Goal: Task Accomplishment & Management: Use online tool/utility

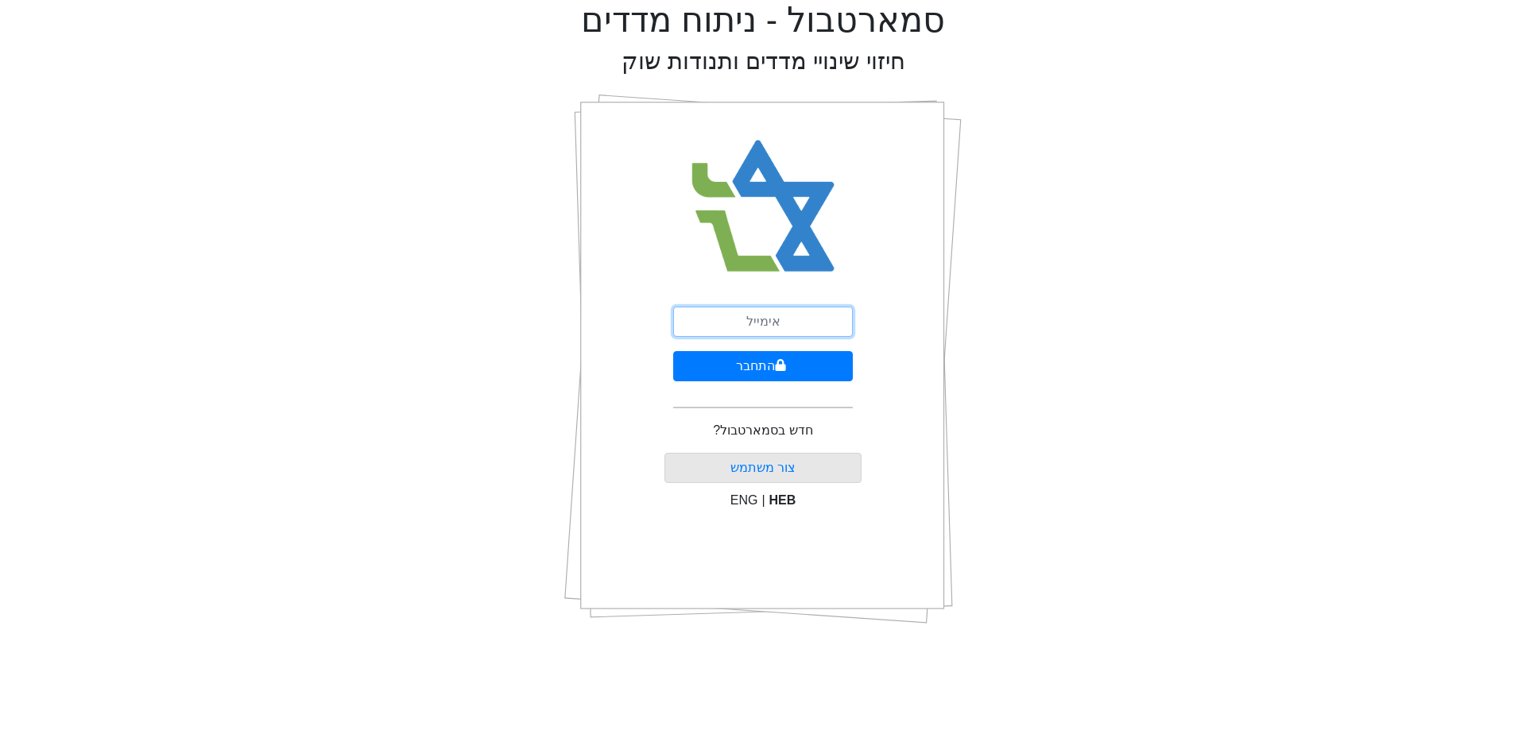
drag, startPoint x: 0, startPoint y: 0, endPoint x: 830, endPoint y: 323, distance: 890.3
click at [830, 323] on input "email" at bounding box center [763, 322] width 180 height 30
type input "[PERSON_NAME][EMAIL_ADDRESS][DOMAIN_NAME]"
click at [822, 375] on button "התחבר" at bounding box center [763, 366] width 180 height 30
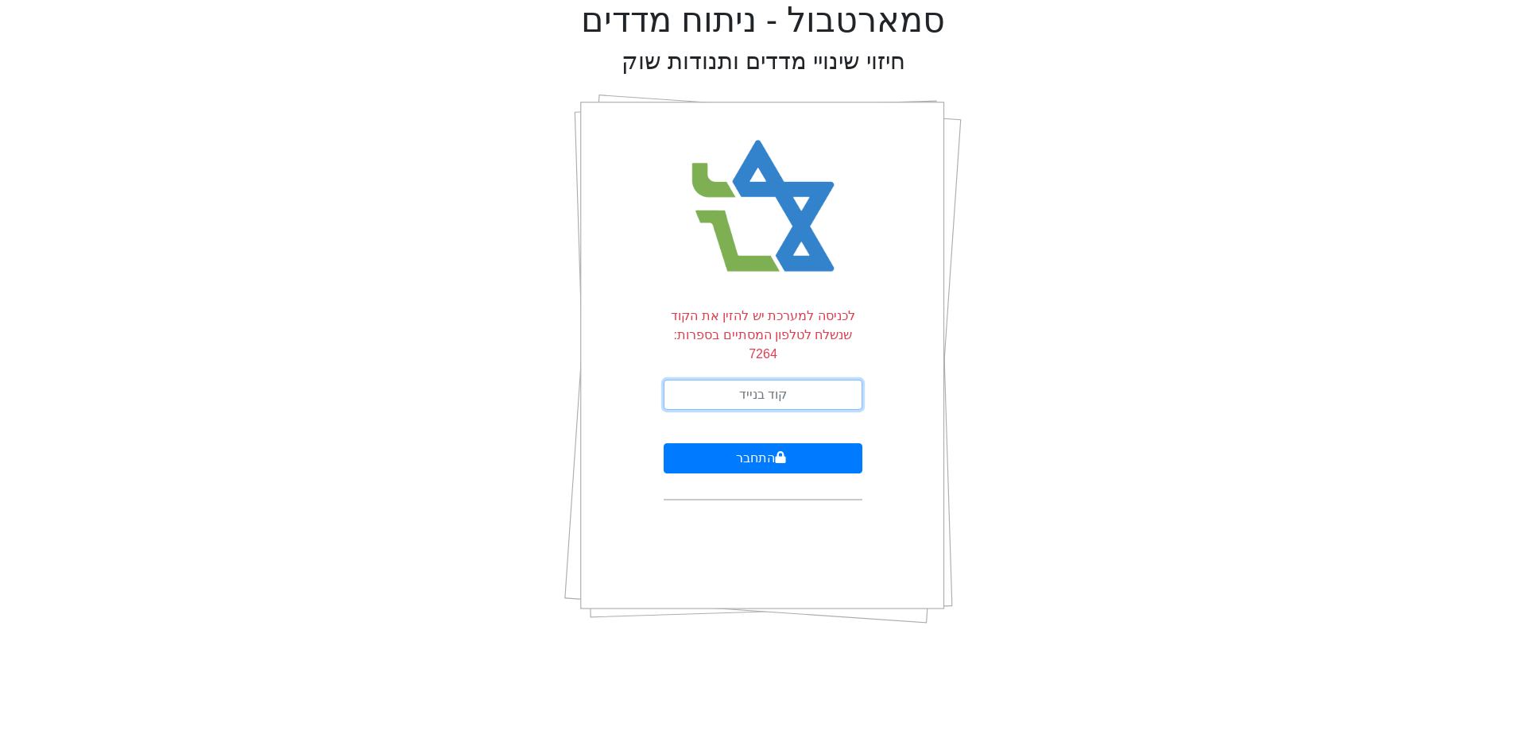
click at [823, 380] on input "text" at bounding box center [763, 395] width 199 height 30
type input "466569"
click at [664, 443] on button "התחבר" at bounding box center [763, 458] width 199 height 30
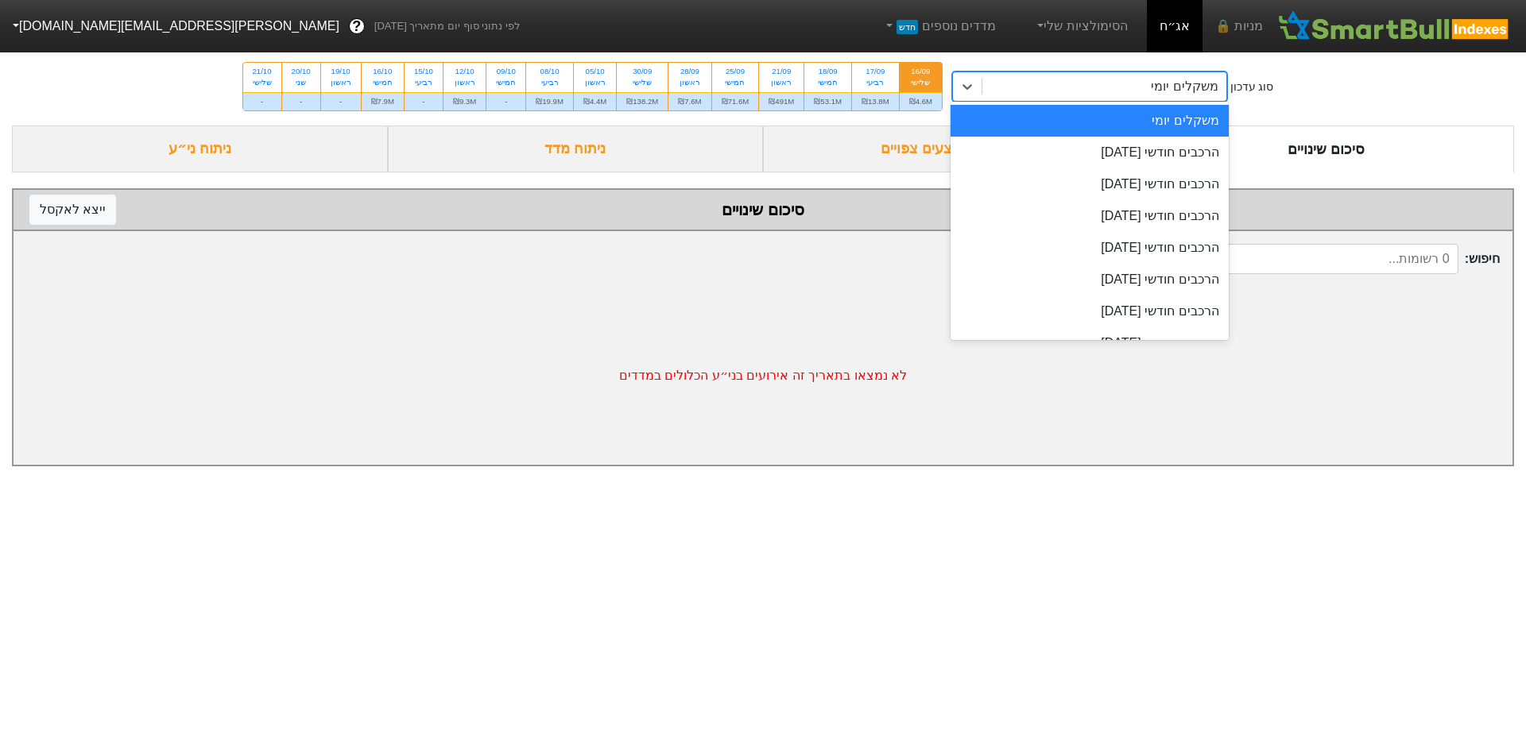
click at [1116, 75] on div "משקלים יומי" at bounding box center [1104, 86] width 244 height 29
click at [1092, 208] on div "הרכבים חודשי [DATE]" at bounding box center [1090, 216] width 278 height 32
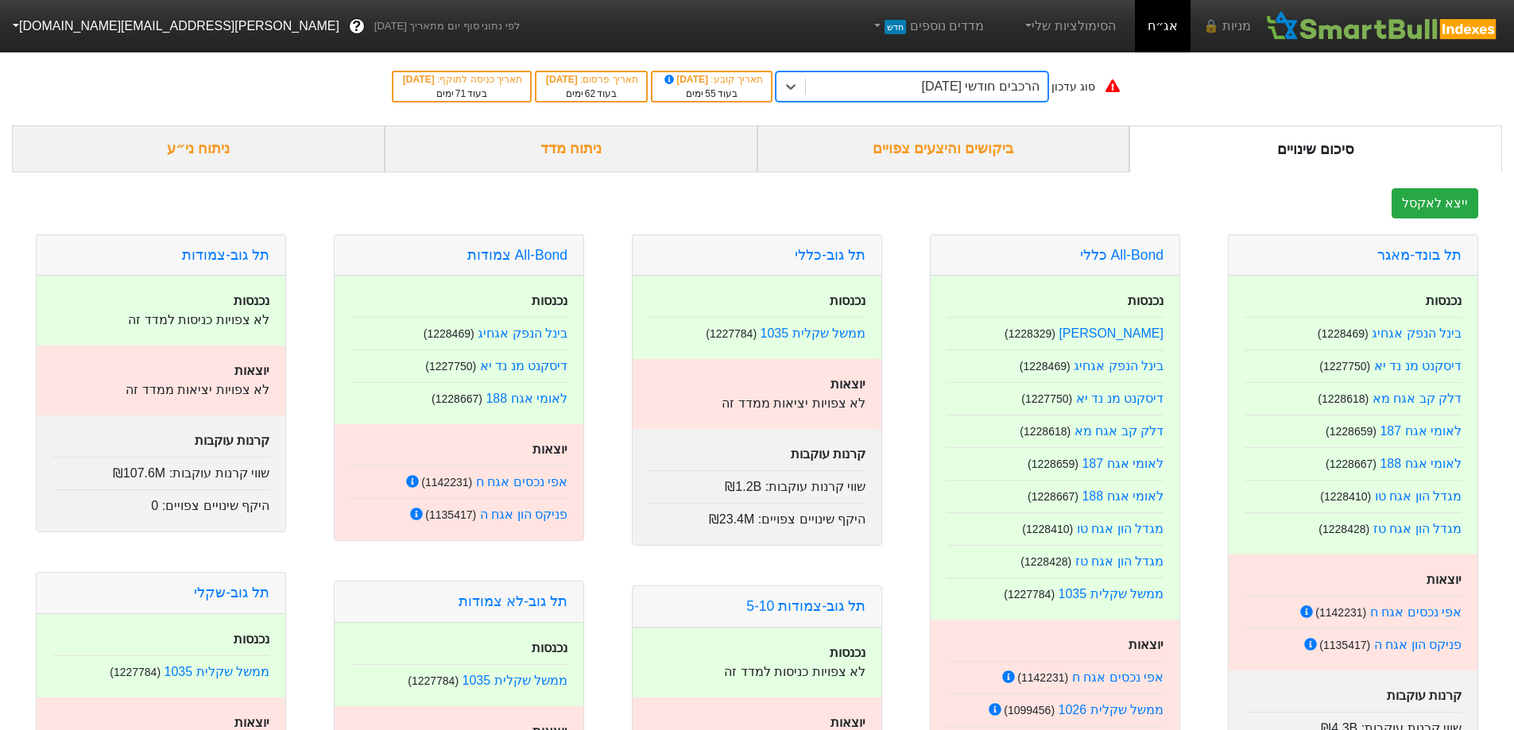
click at [954, 136] on div "ביקושים והיצעים צפויים" at bounding box center [943, 149] width 373 height 47
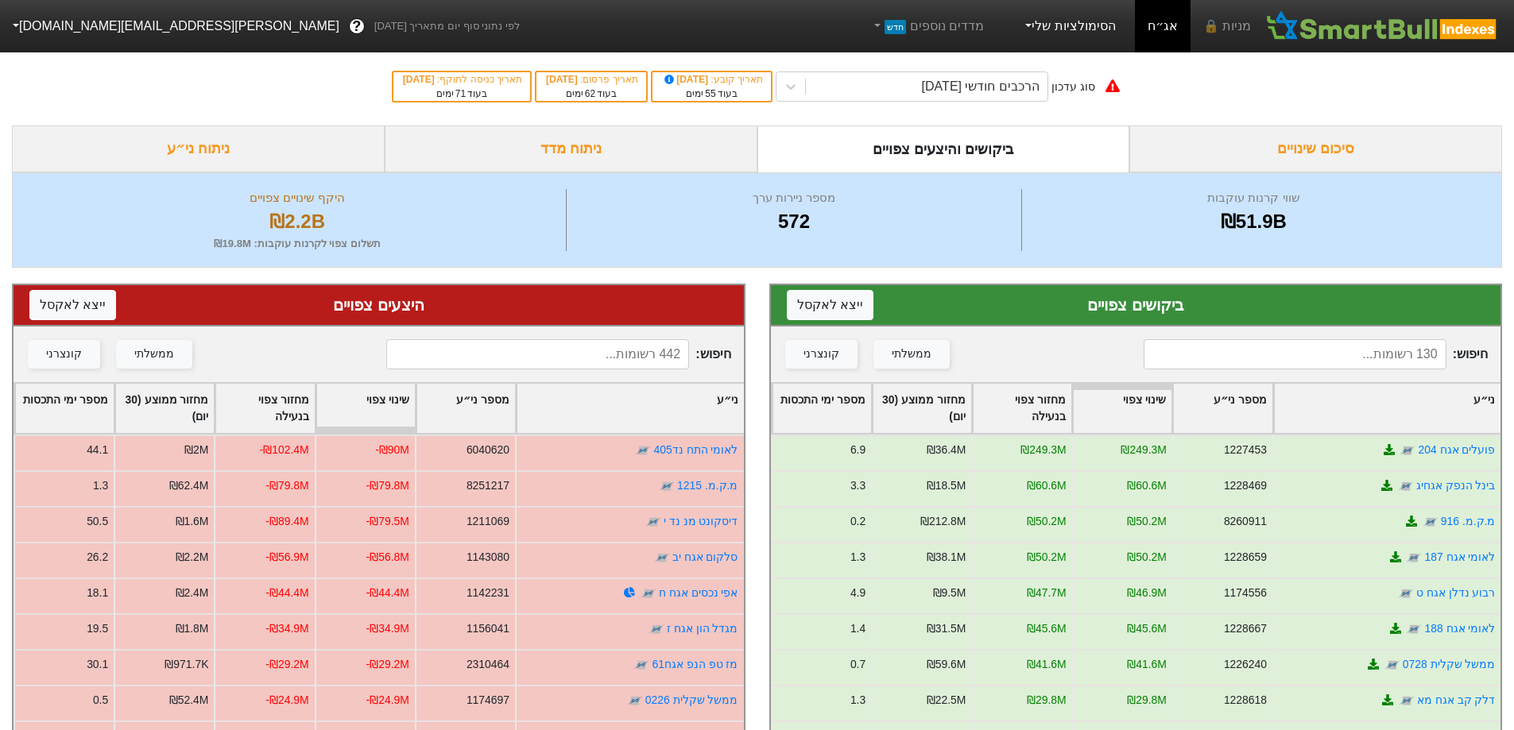
click at [1119, 29] on link "הסימולציות שלי" at bounding box center [1069, 26] width 107 height 32
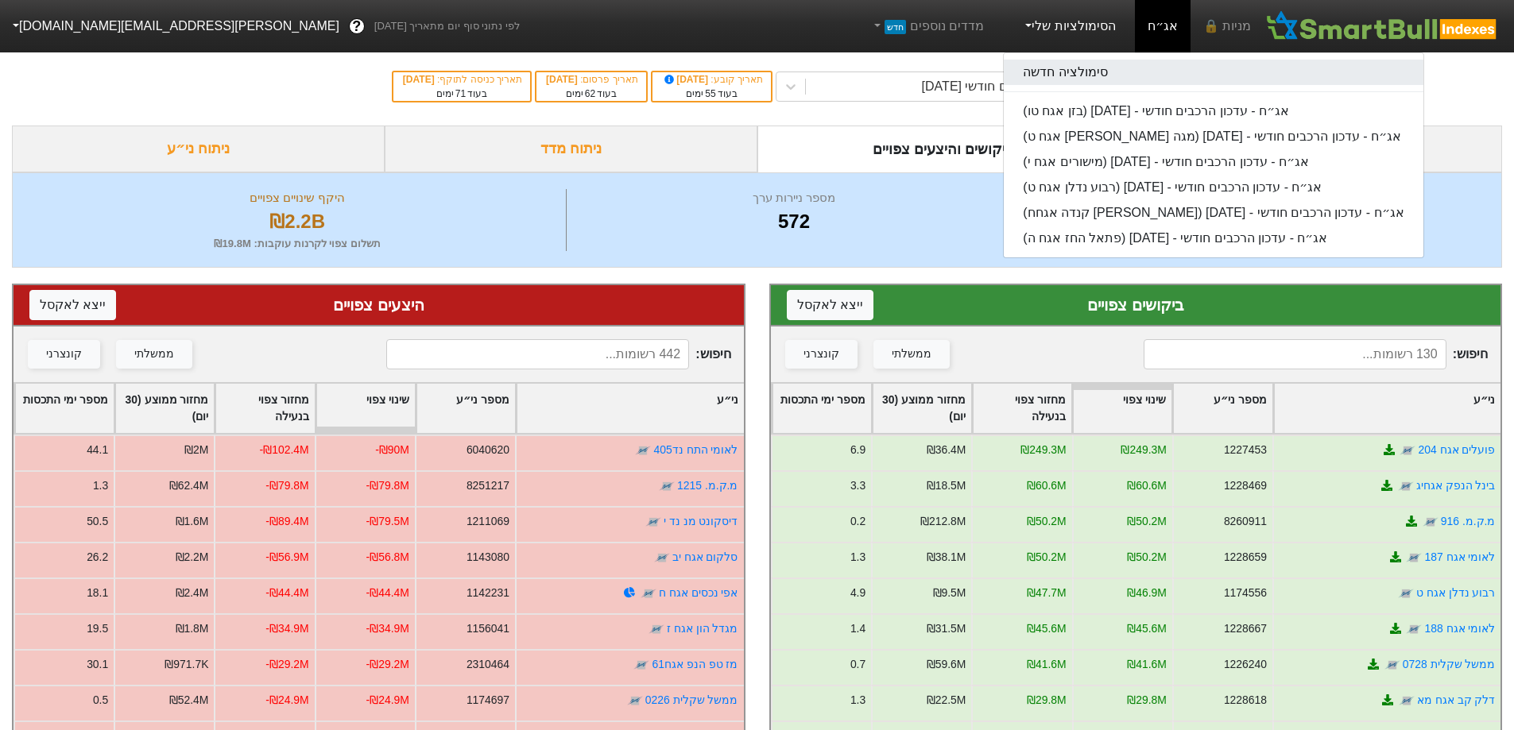
click at [1121, 60] on link "סימולציה חדשה" at bounding box center [1213, 72] width 419 height 25
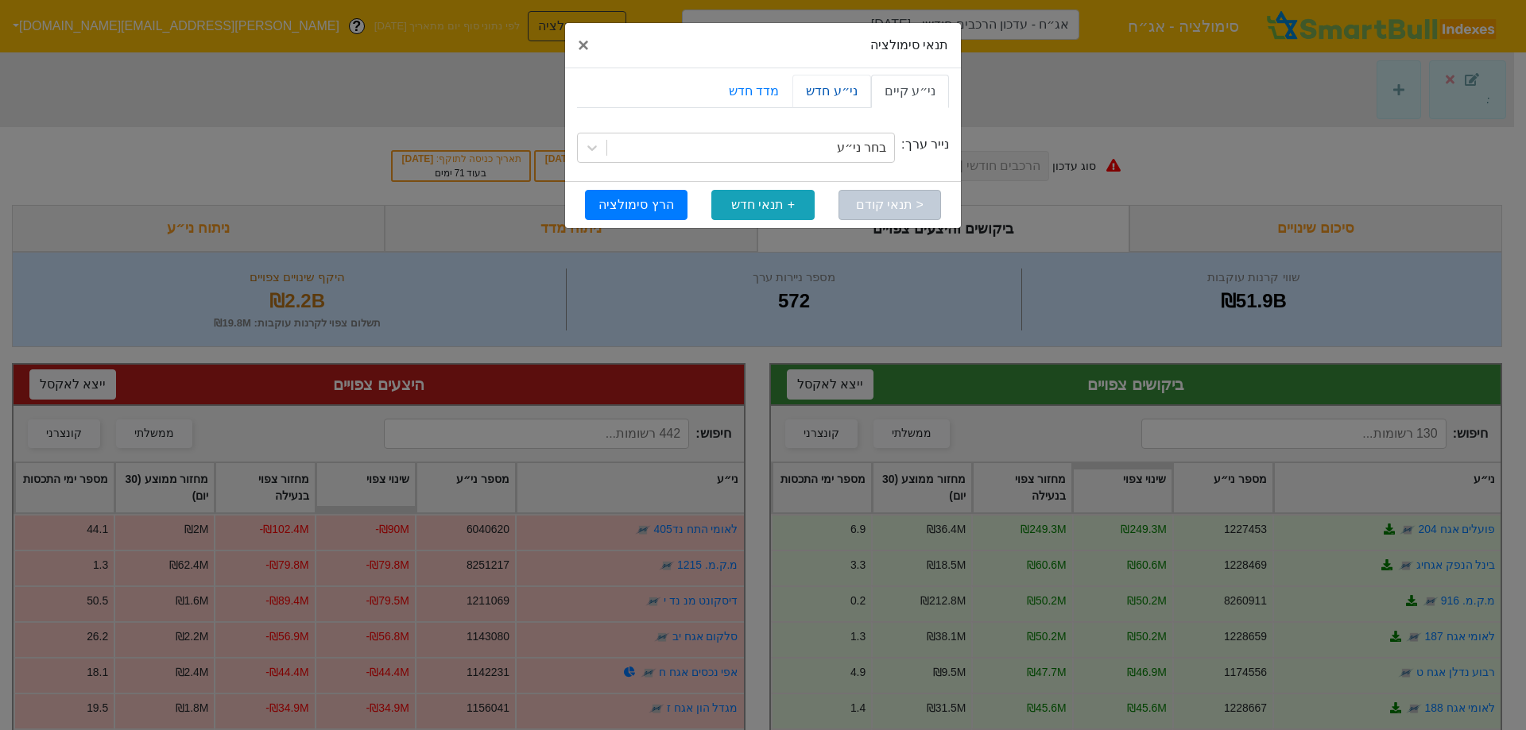
click at [864, 88] on link "ני״ע חדש" at bounding box center [831, 91] width 78 height 33
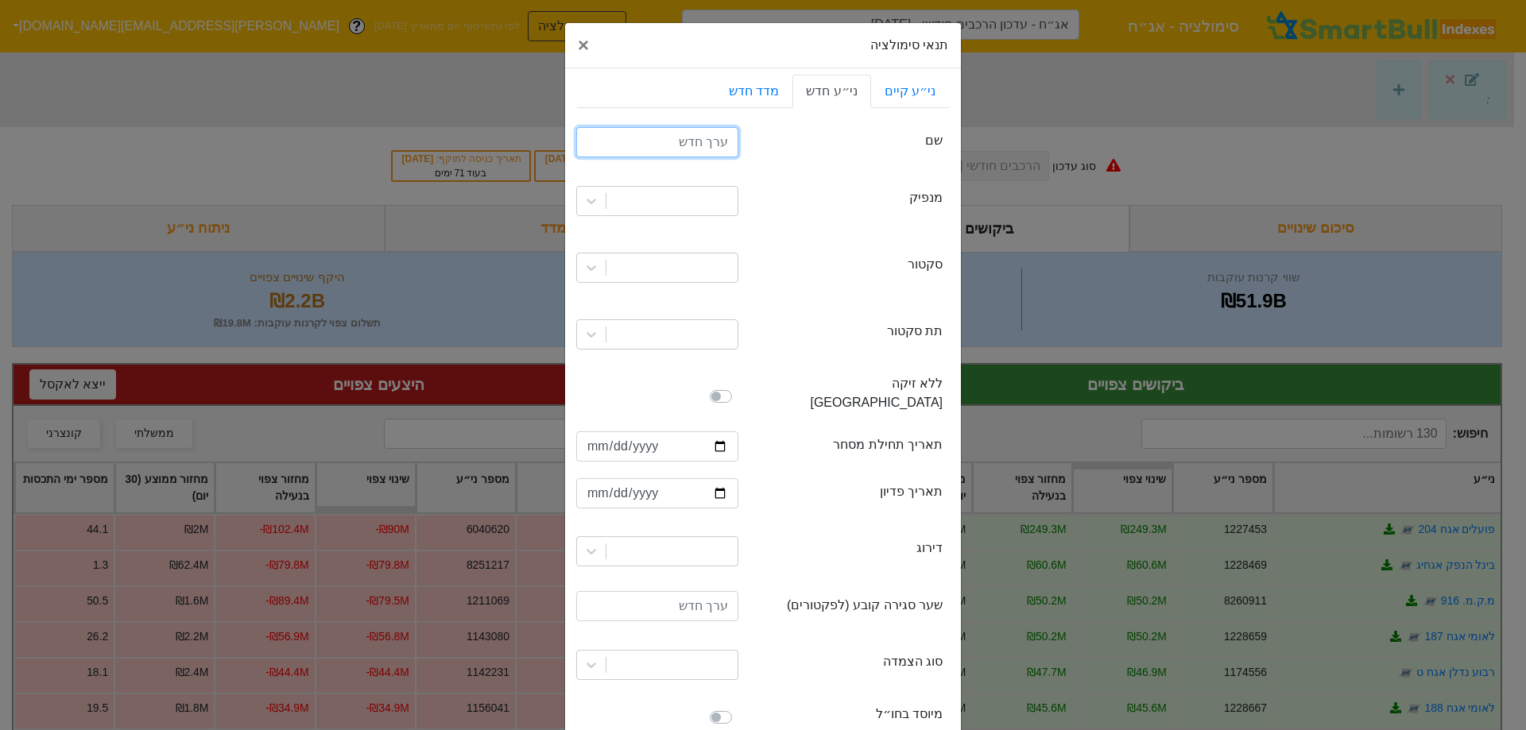
click at [715, 140] on input "text" at bounding box center [657, 142] width 162 height 30
type input "אמפא 1"
click at [598, 208] on icon at bounding box center [591, 201] width 16 height 16
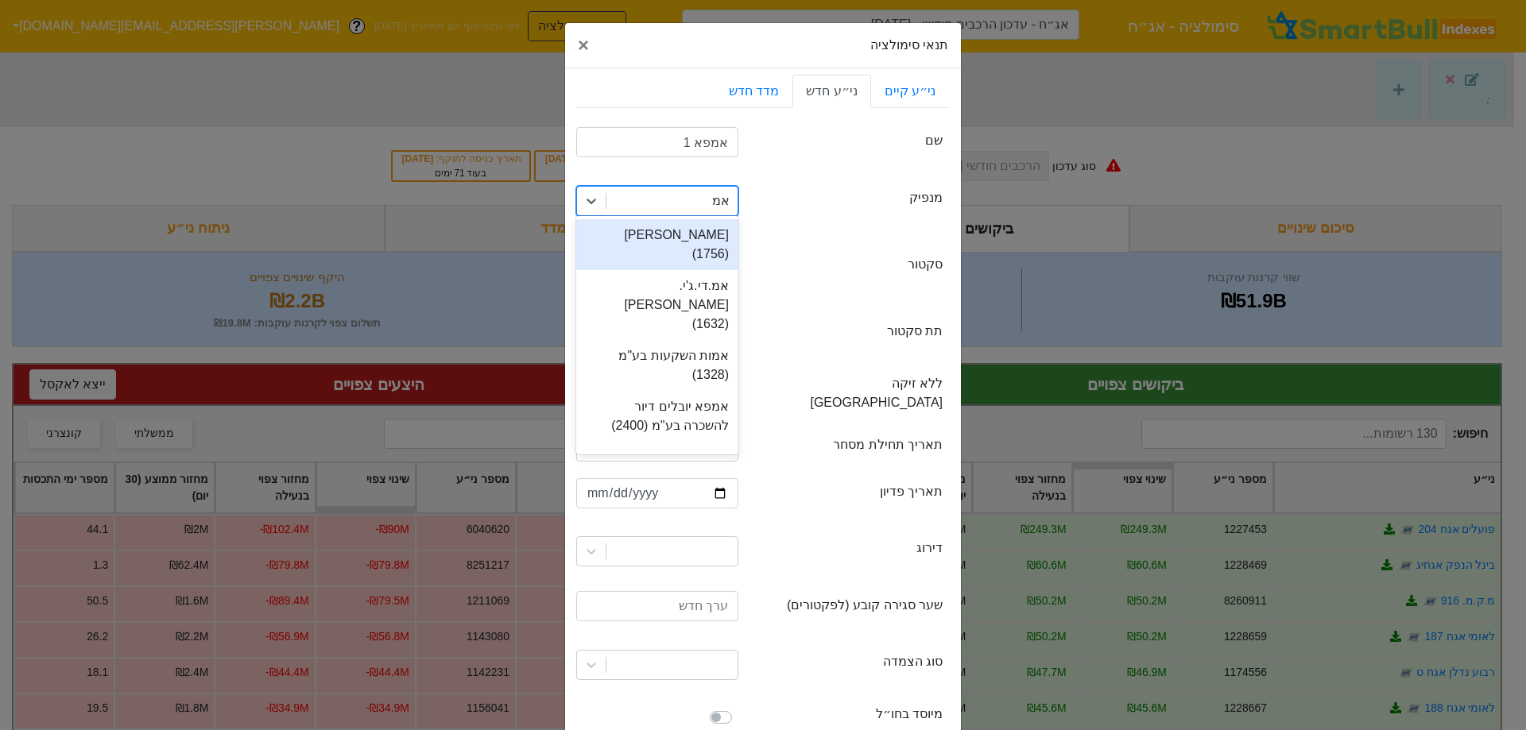
type input "אמפ"
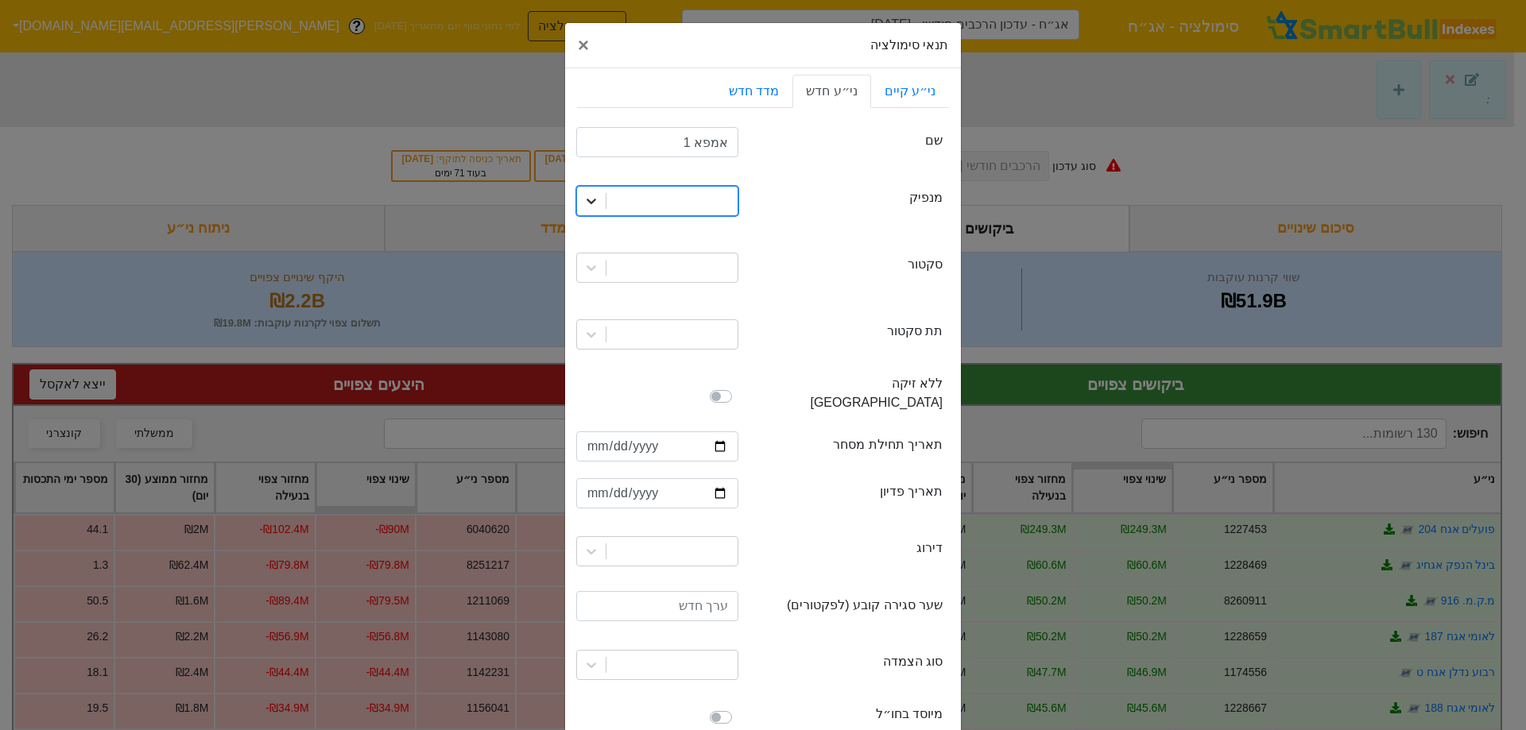
click at [592, 200] on icon at bounding box center [591, 201] width 16 height 16
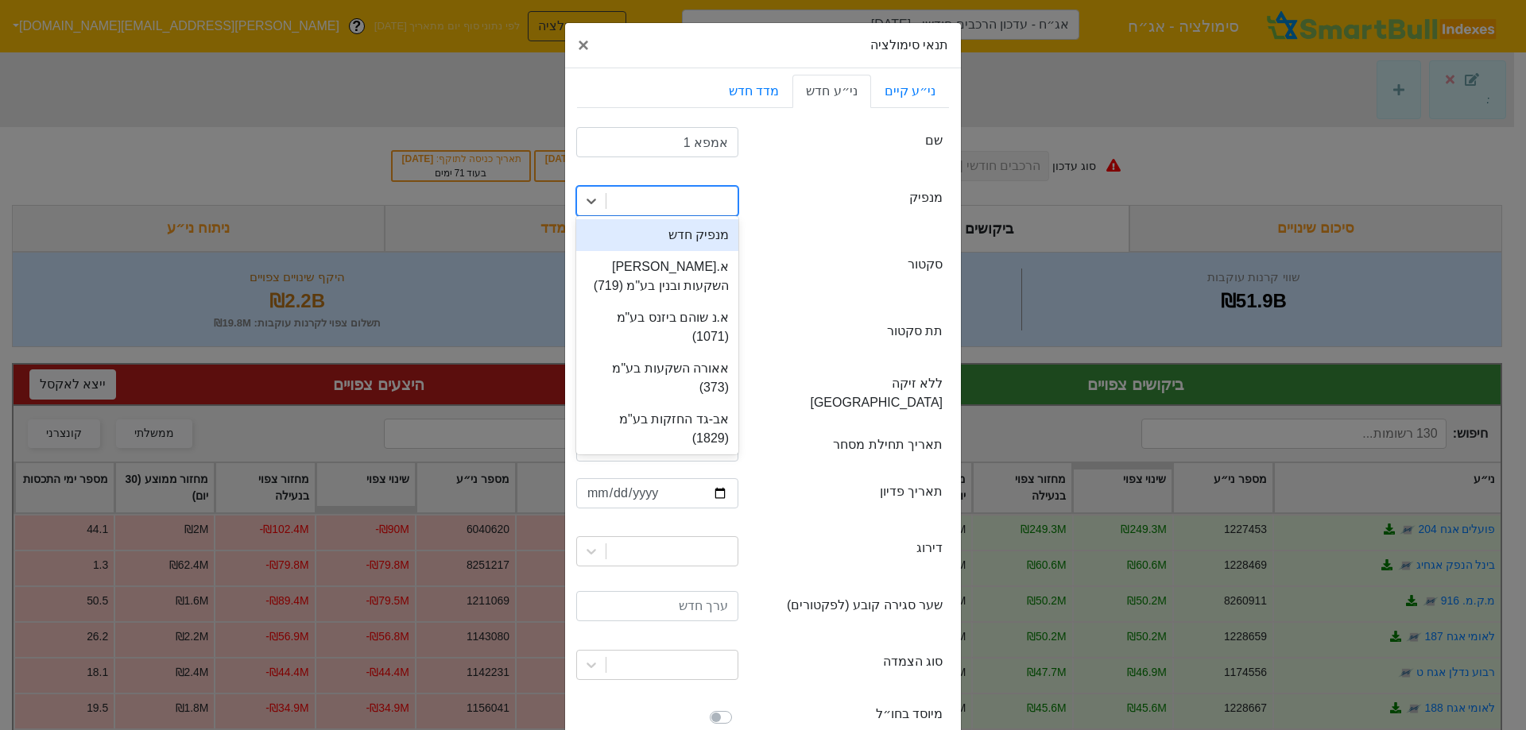
click at [616, 203] on div at bounding box center [671, 201] width 131 height 29
click at [639, 232] on div "מנפיק חדש" at bounding box center [657, 235] width 162 height 32
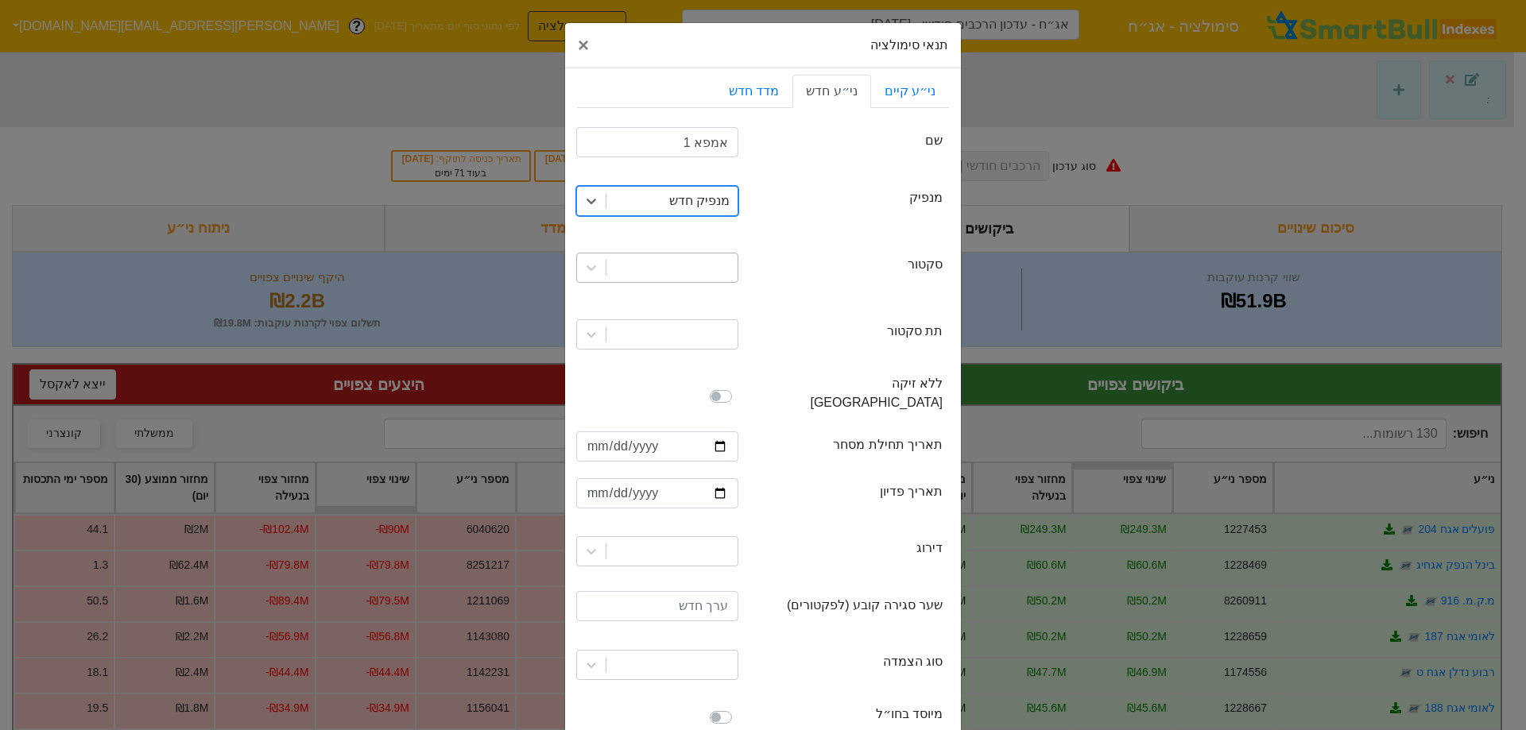
click at [642, 269] on div at bounding box center [671, 268] width 131 height 29
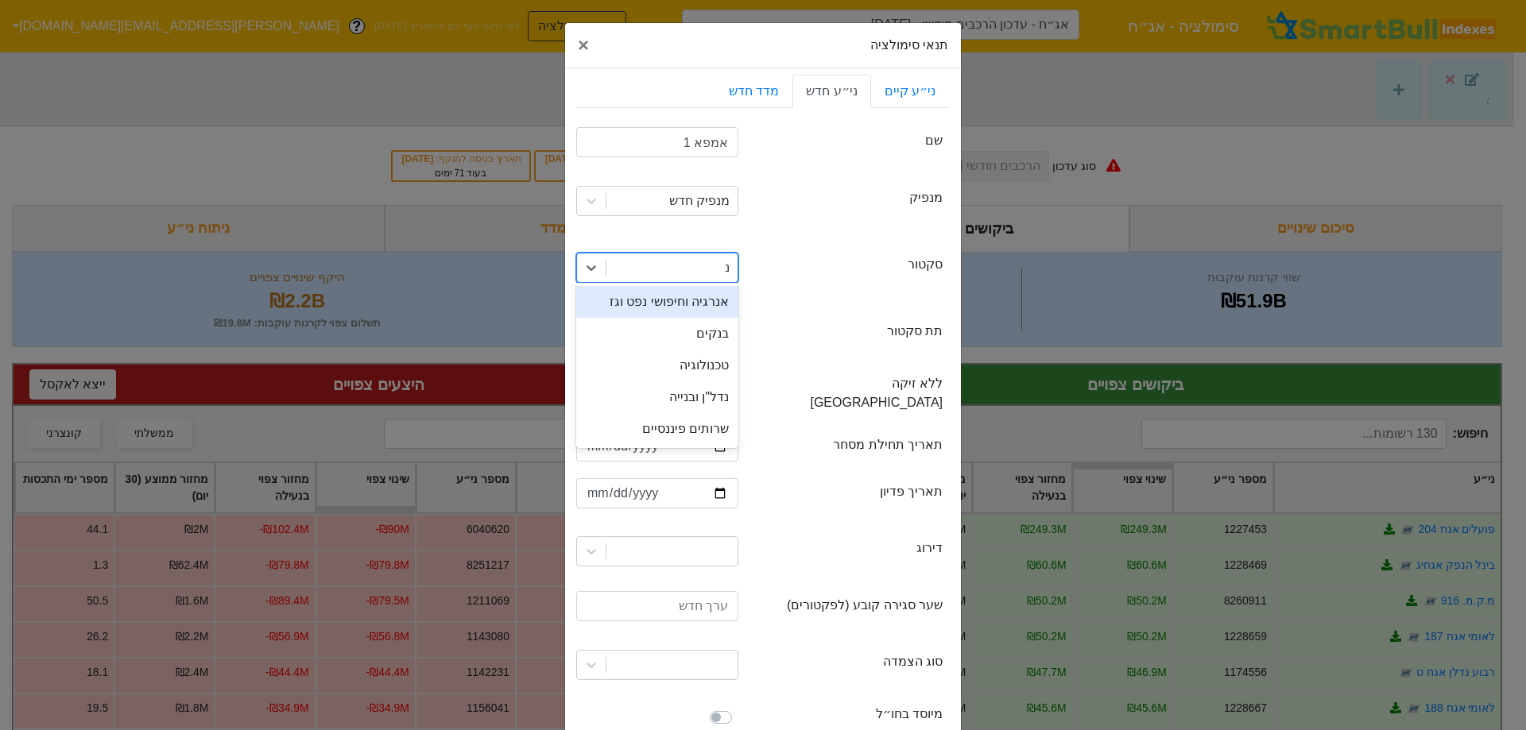
type input "נד"
click at [680, 306] on div "נדל"ן ובנייה" at bounding box center [657, 302] width 162 height 32
click at [670, 325] on div at bounding box center [671, 334] width 131 height 29
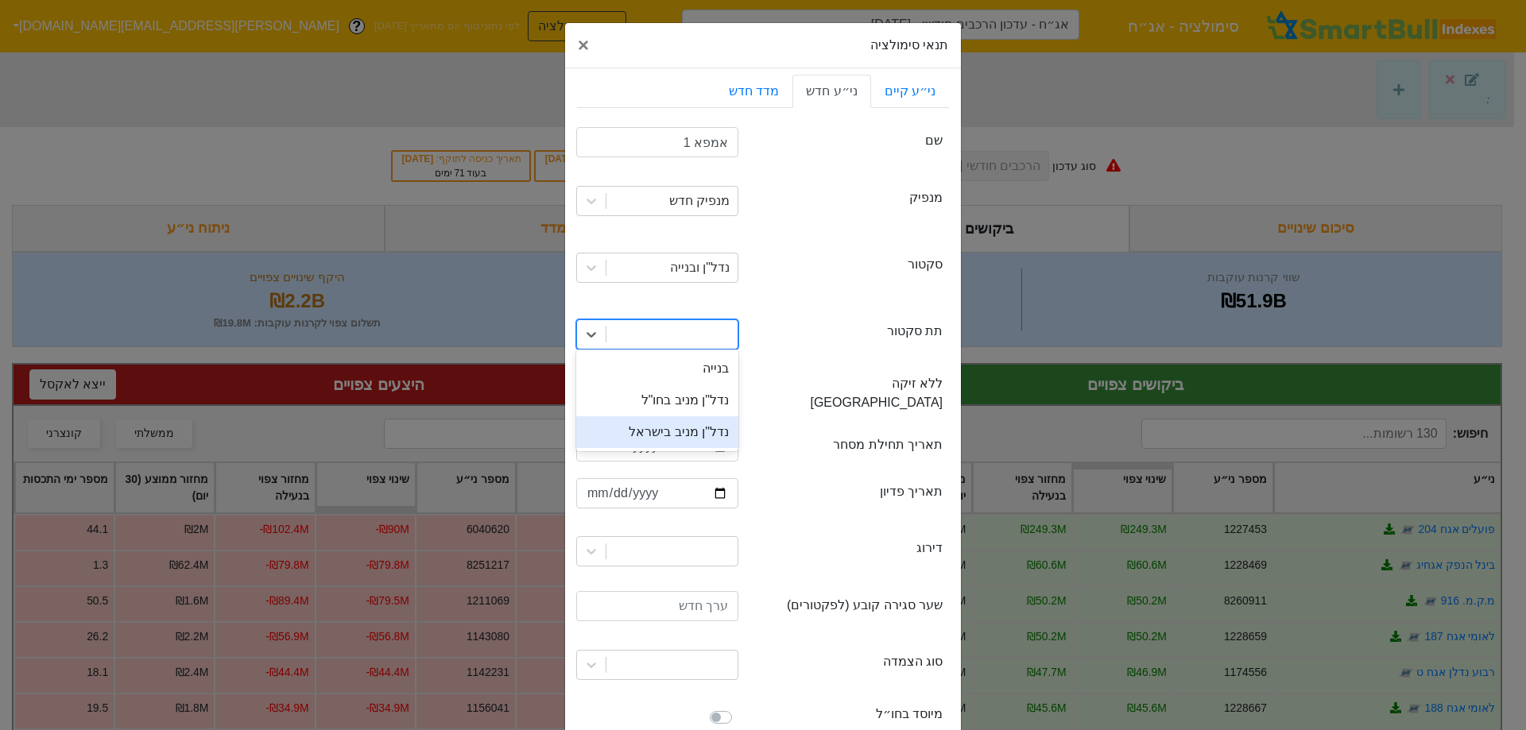
click at [708, 438] on div "נדל"ן מניב בישראל" at bounding box center [657, 432] width 162 height 32
click at [605, 432] on input "date" at bounding box center [657, 447] width 162 height 30
click at [598, 432] on input "[DATE]" at bounding box center [657, 447] width 162 height 30
type input "[DATE]"
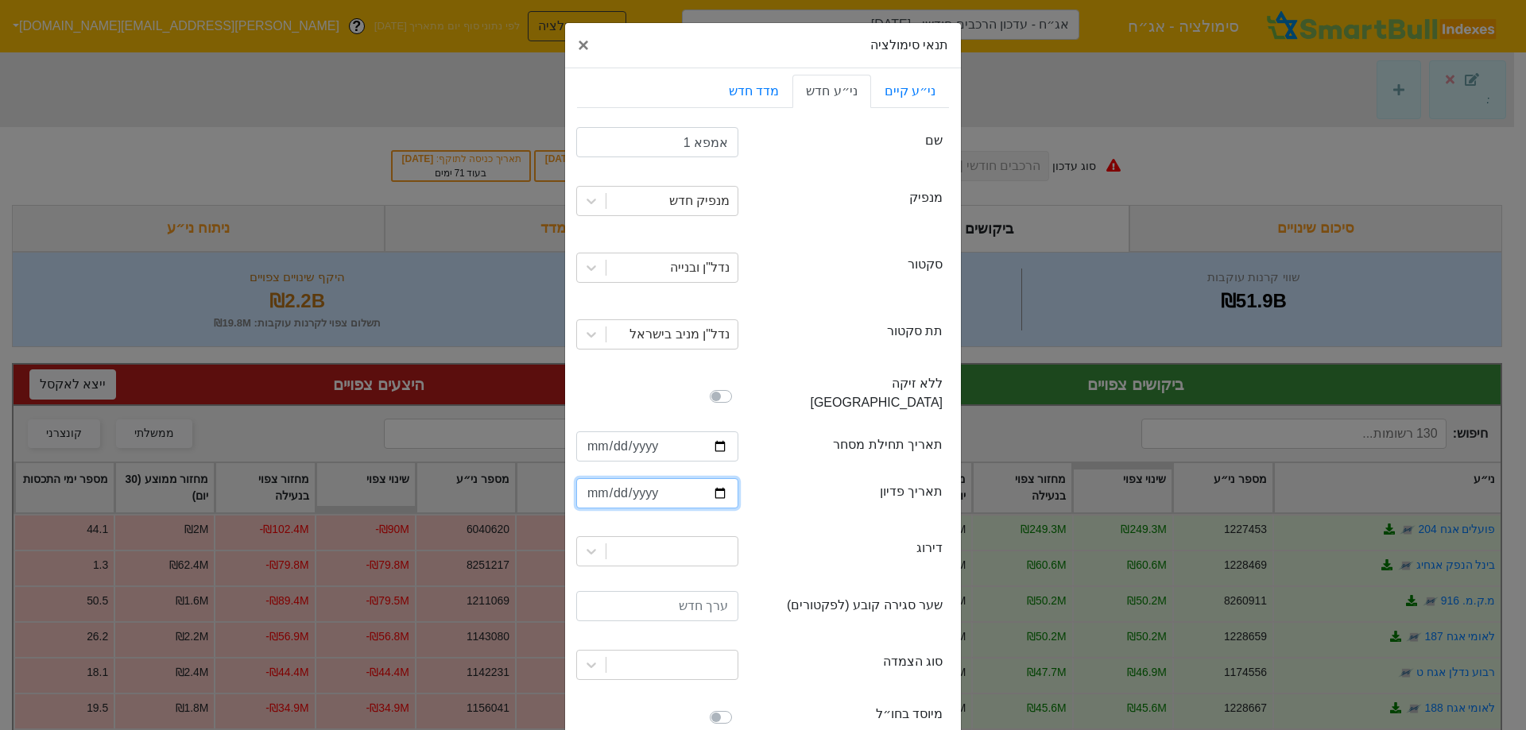
click at [603, 478] on input "date" at bounding box center [657, 493] width 162 height 30
type input "[DATE]"
click at [683, 536] on div at bounding box center [657, 551] width 162 height 30
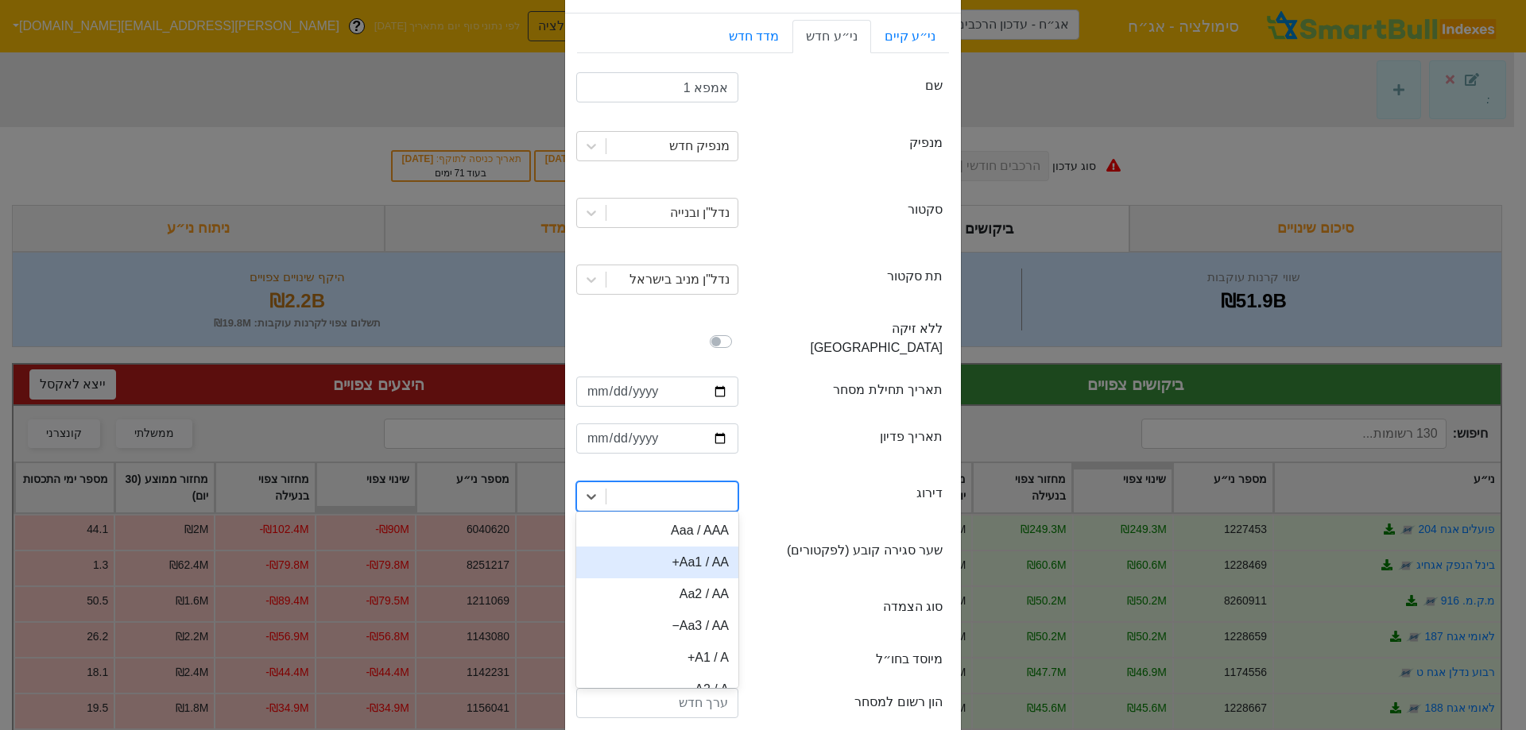
scroll to position [62, 0]
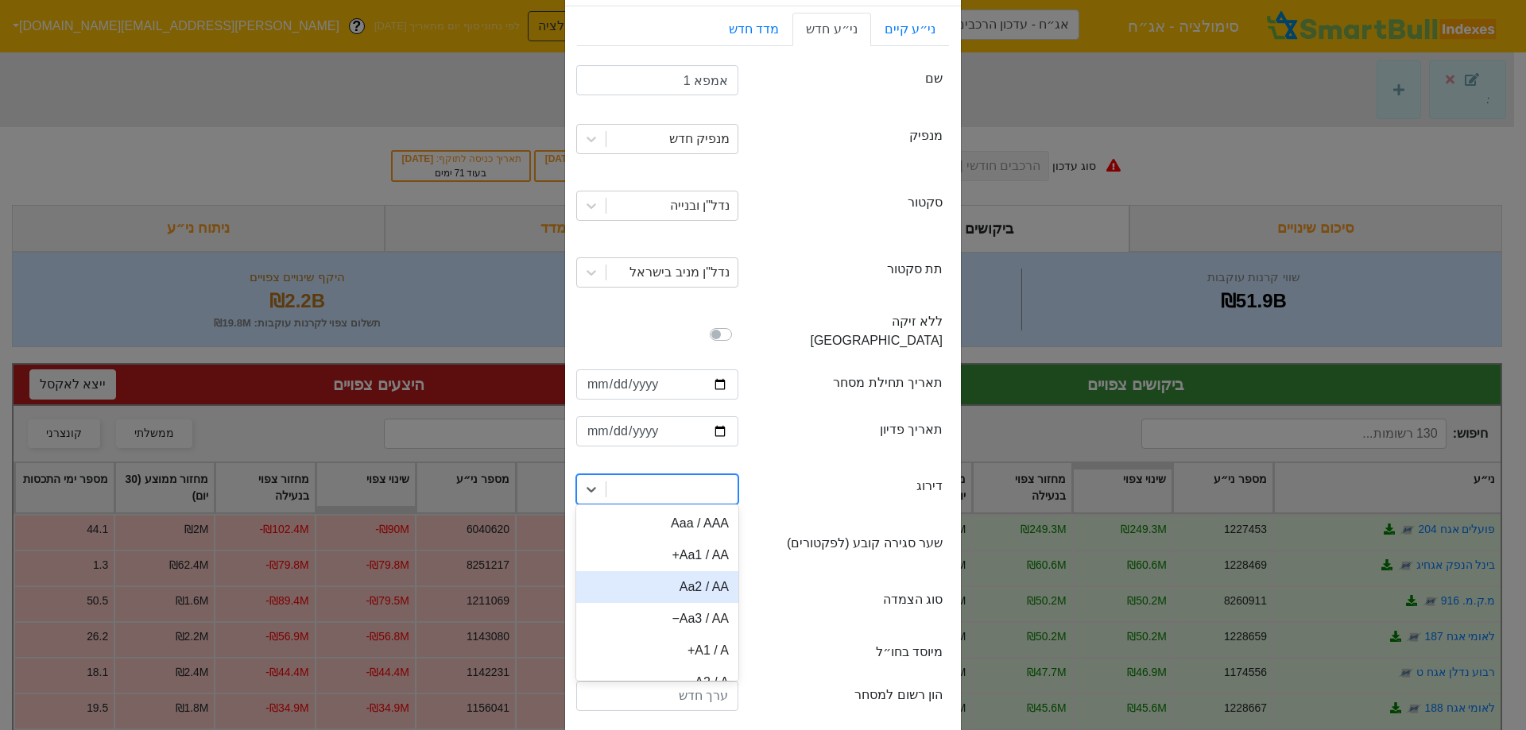
click at [663, 571] on div "Aa2 / AA" at bounding box center [657, 587] width 162 height 32
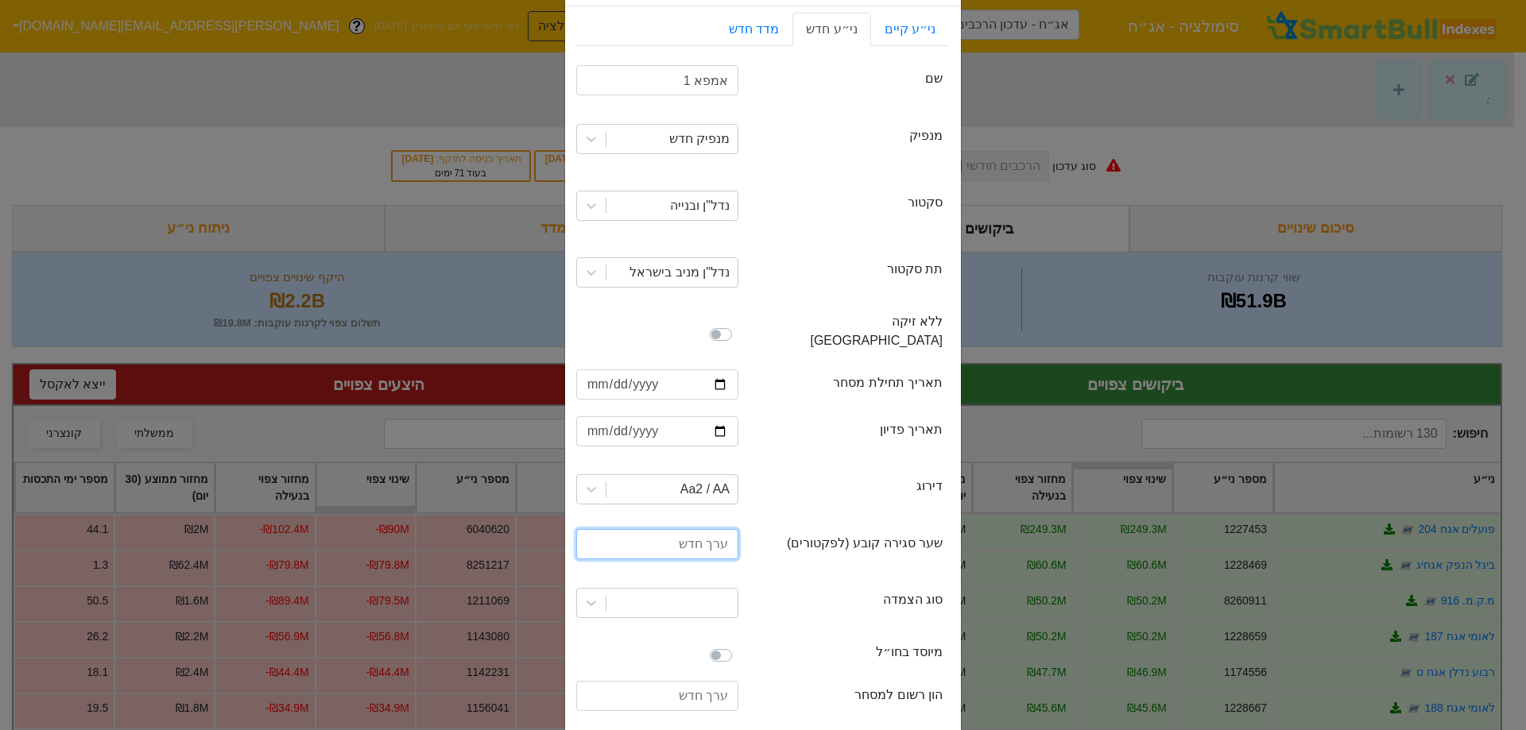
click at [676, 529] on input "number" at bounding box center [657, 544] width 162 height 30
type input "99.6"
click at [605, 589] on div at bounding box center [591, 603] width 29 height 29
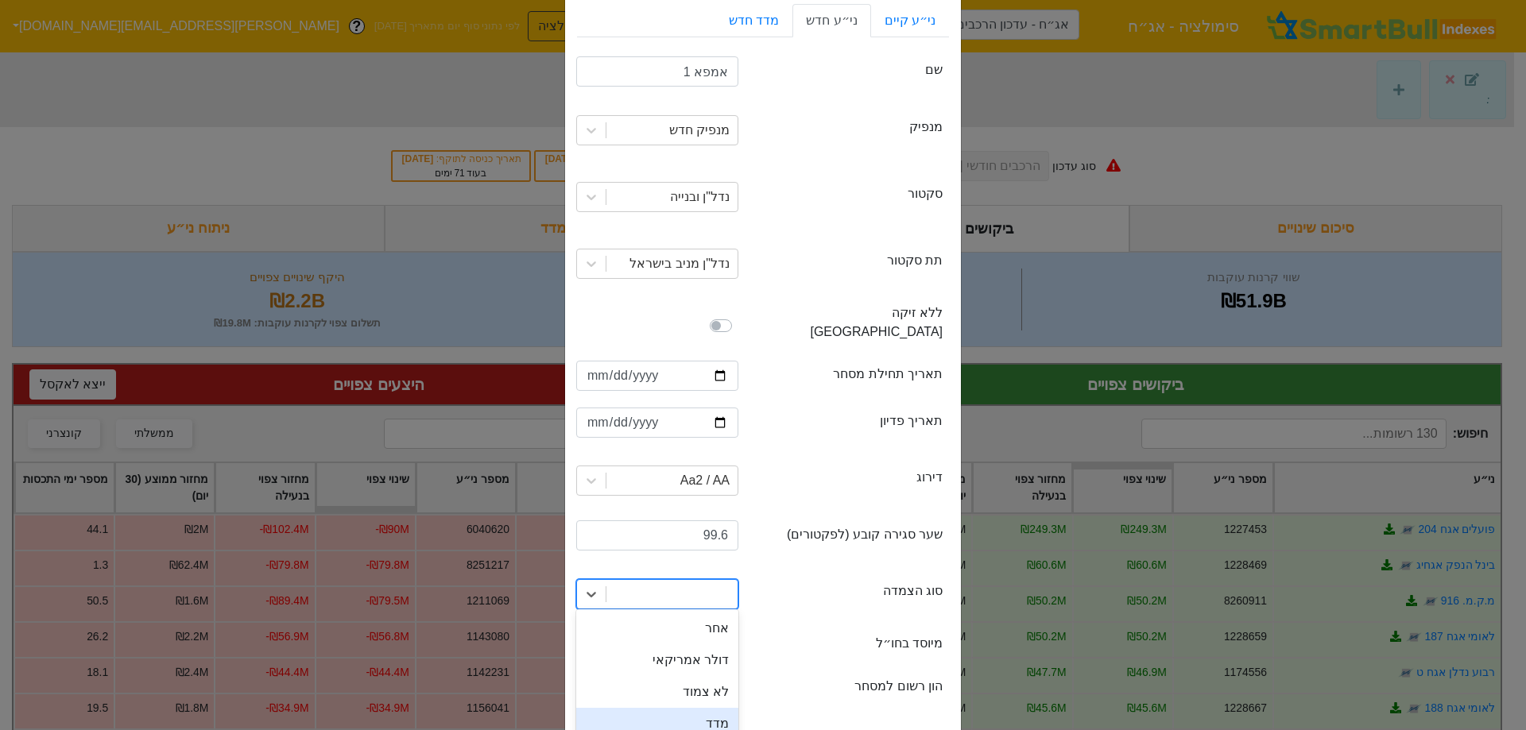
click at [723, 708] on div "מדד" at bounding box center [657, 724] width 162 height 32
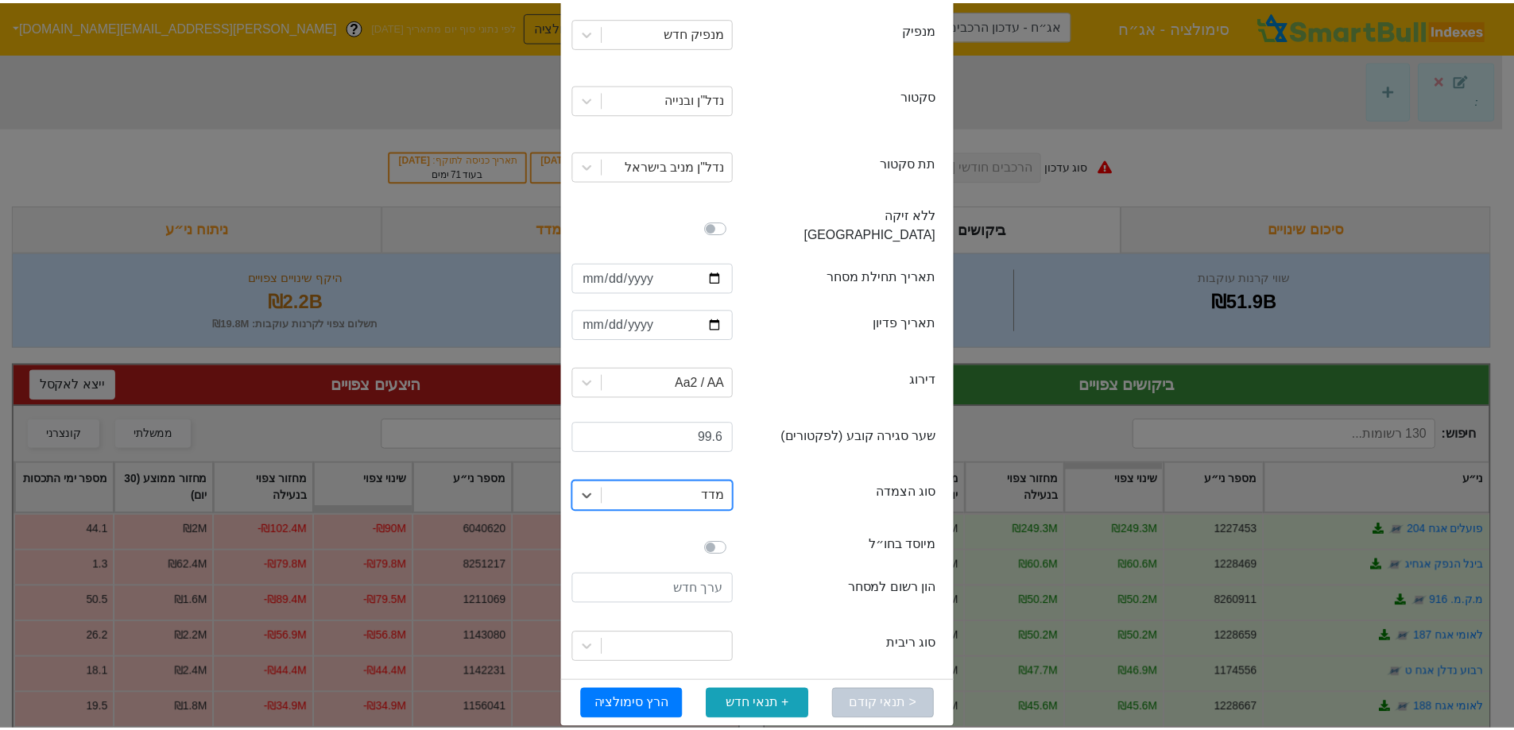
scroll to position [171, 0]
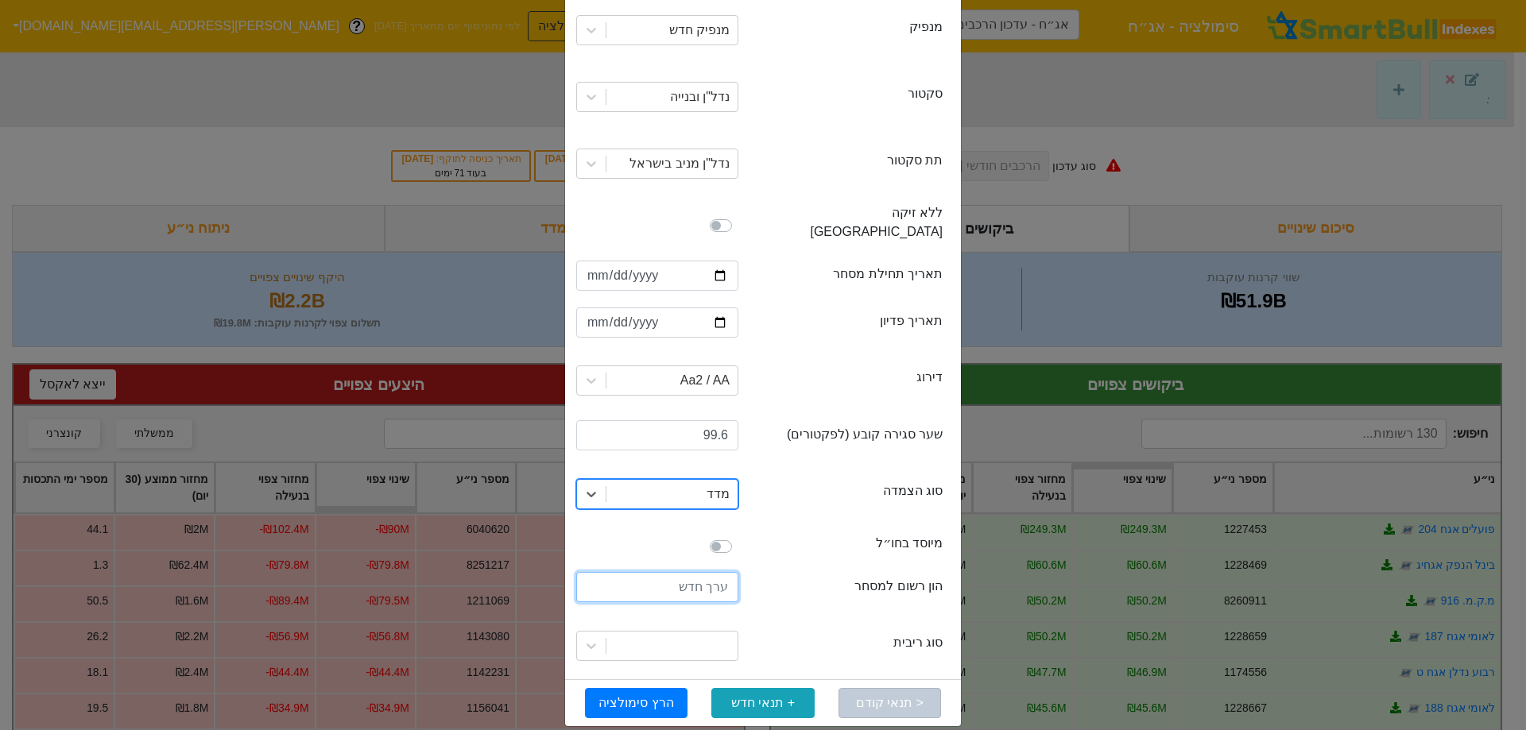
click at [665, 572] on input "number" at bounding box center [657, 587] width 162 height 30
type input "1500000000"
click at [599, 638] on icon at bounding box center [591, 646] width 16 height 16
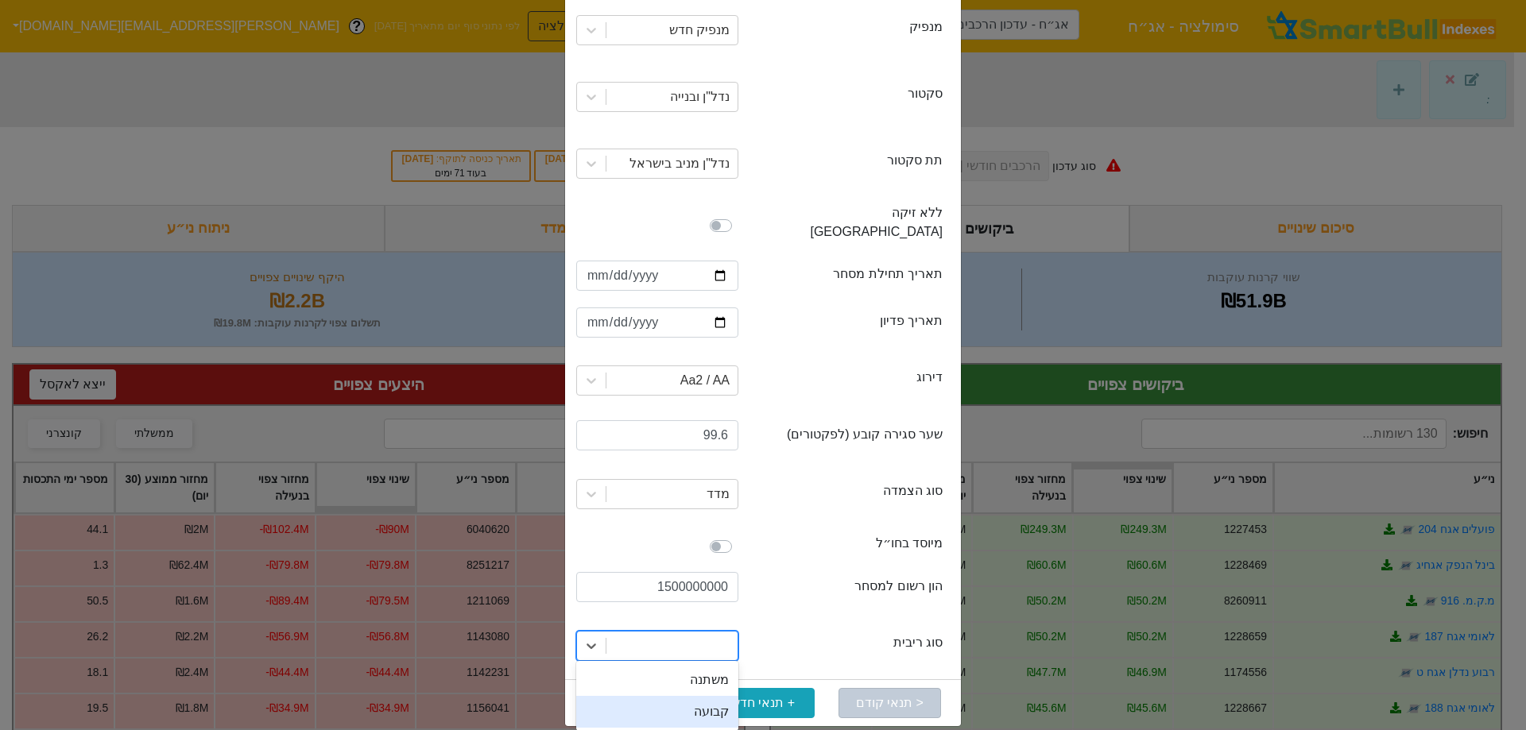
click at [696, 696] on div "קבועה" at bounding box center [657, 712] width 162 height 32
click at [636, 688] on button "הרץ סימולציה" at bounding box center [636, 703] width 103 height 30
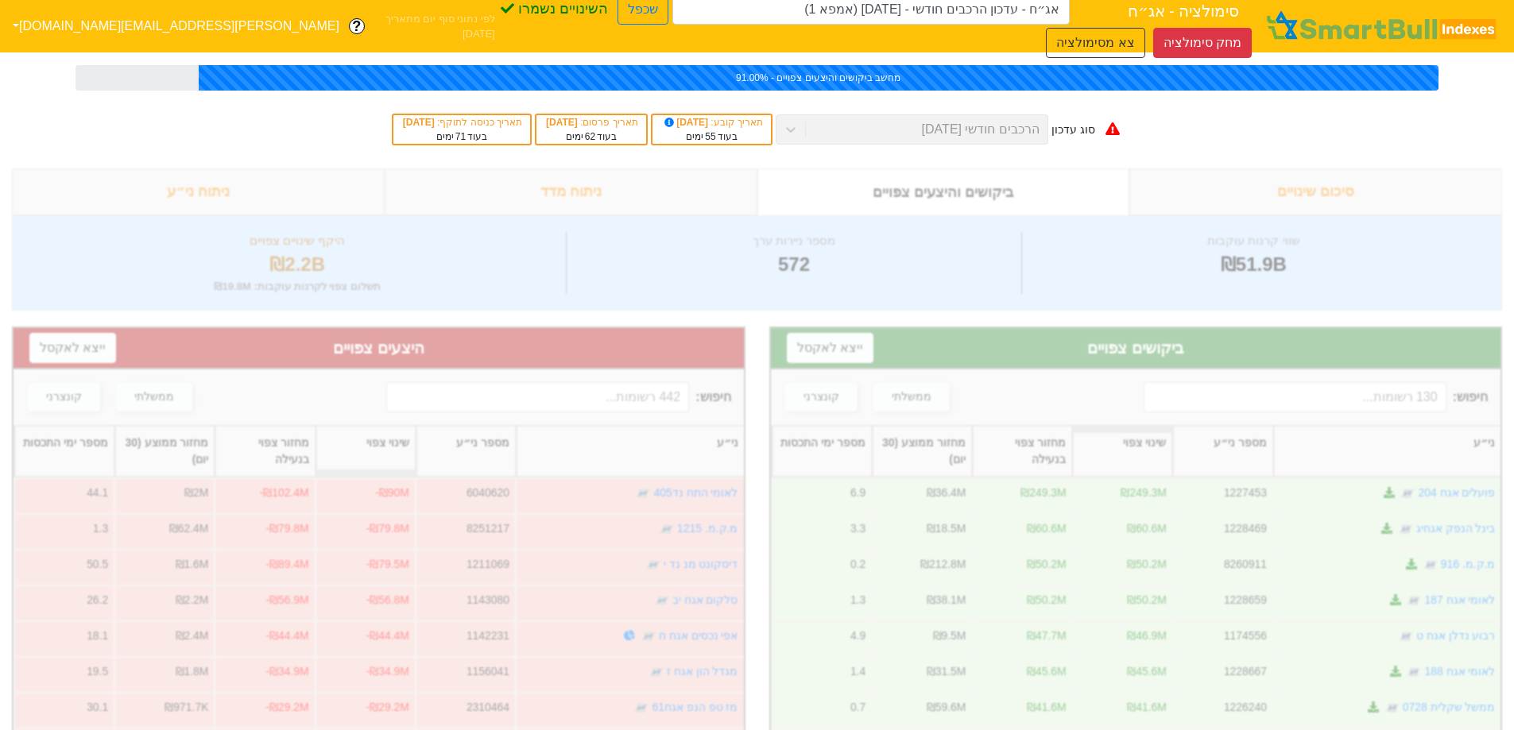
type input "אג״ח - עדכון הרכבים חודשי - [DATE] (אמפא 1)"
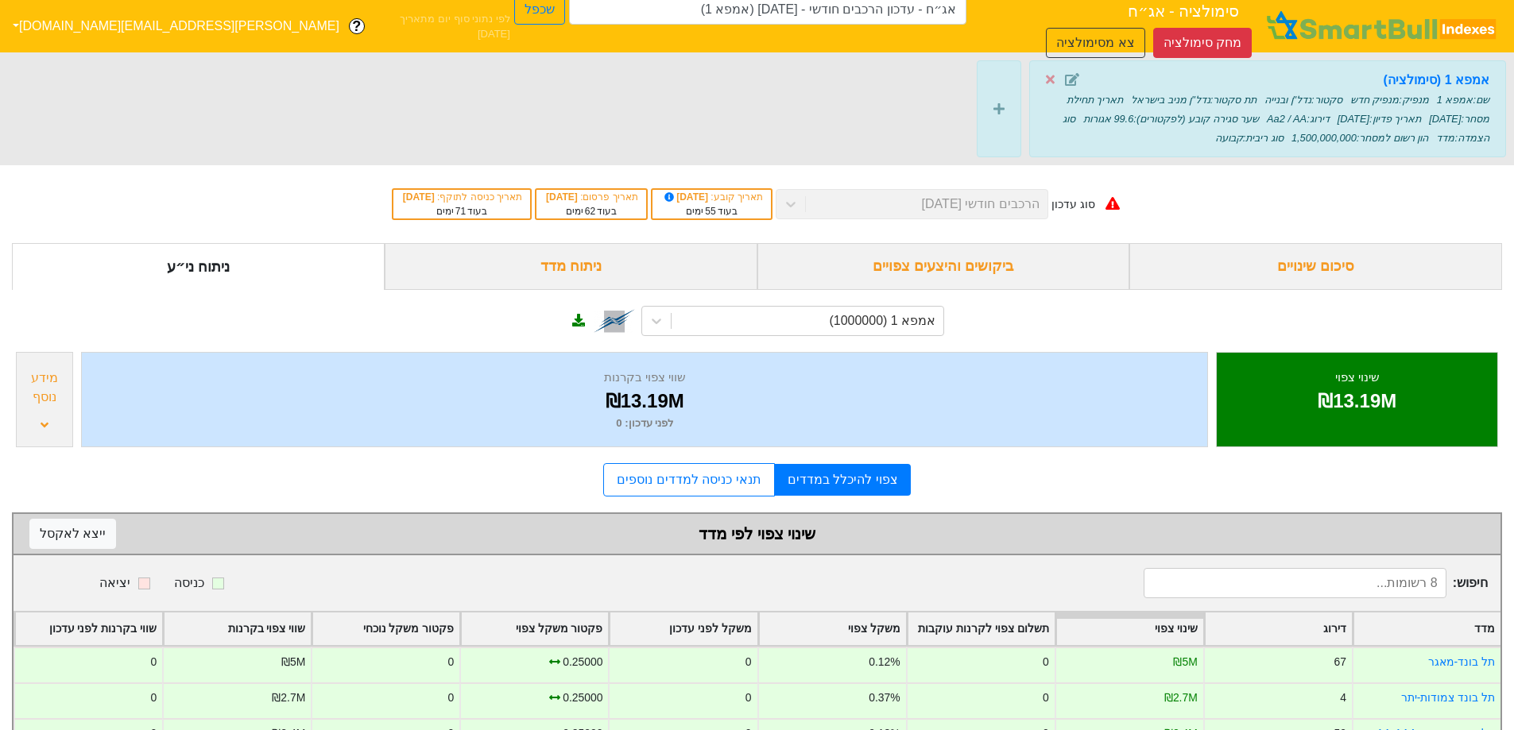
scroll to position [232, 0]
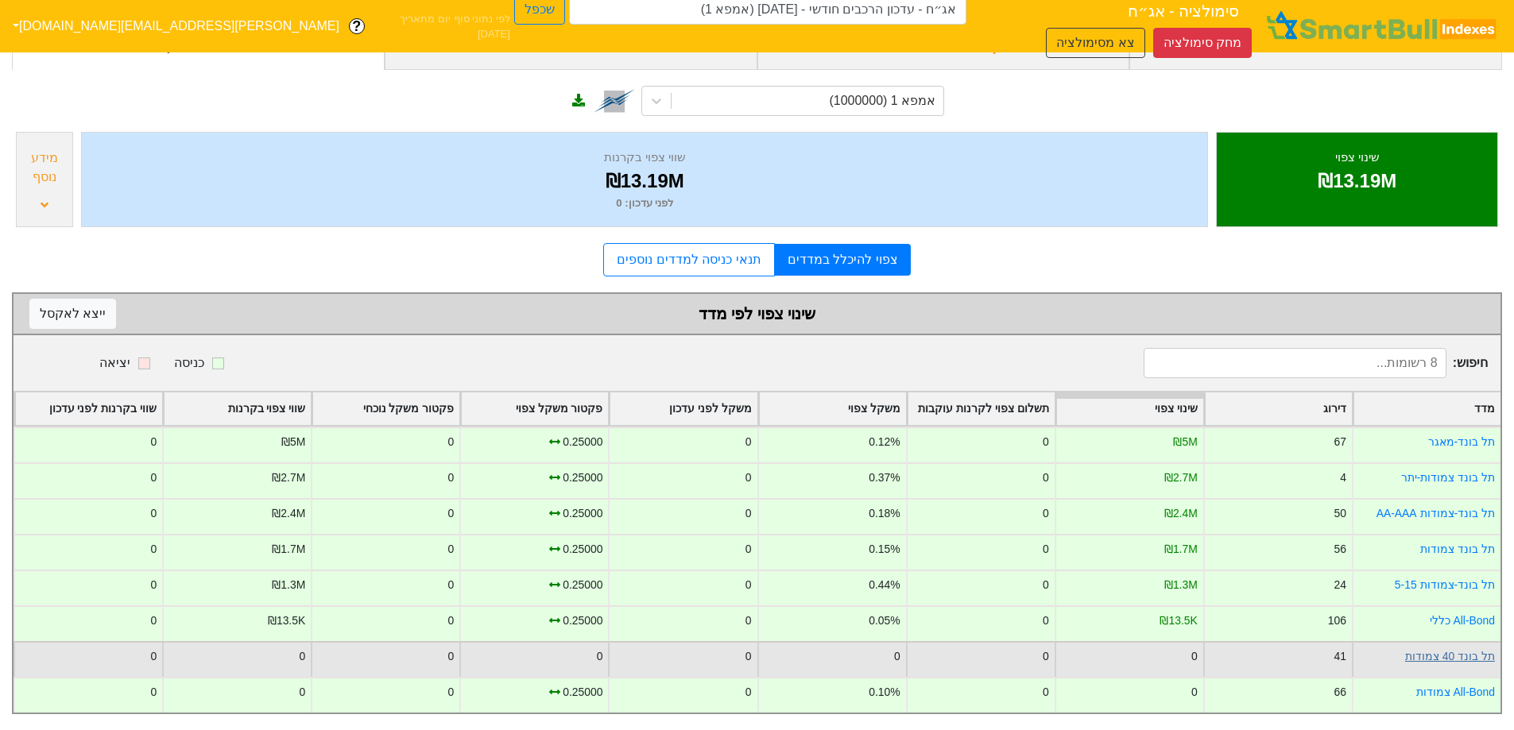
click at [1470, 650] on link "תל בונד 40 צמודות" at bounding box center [1450, 656] width 90 height 13
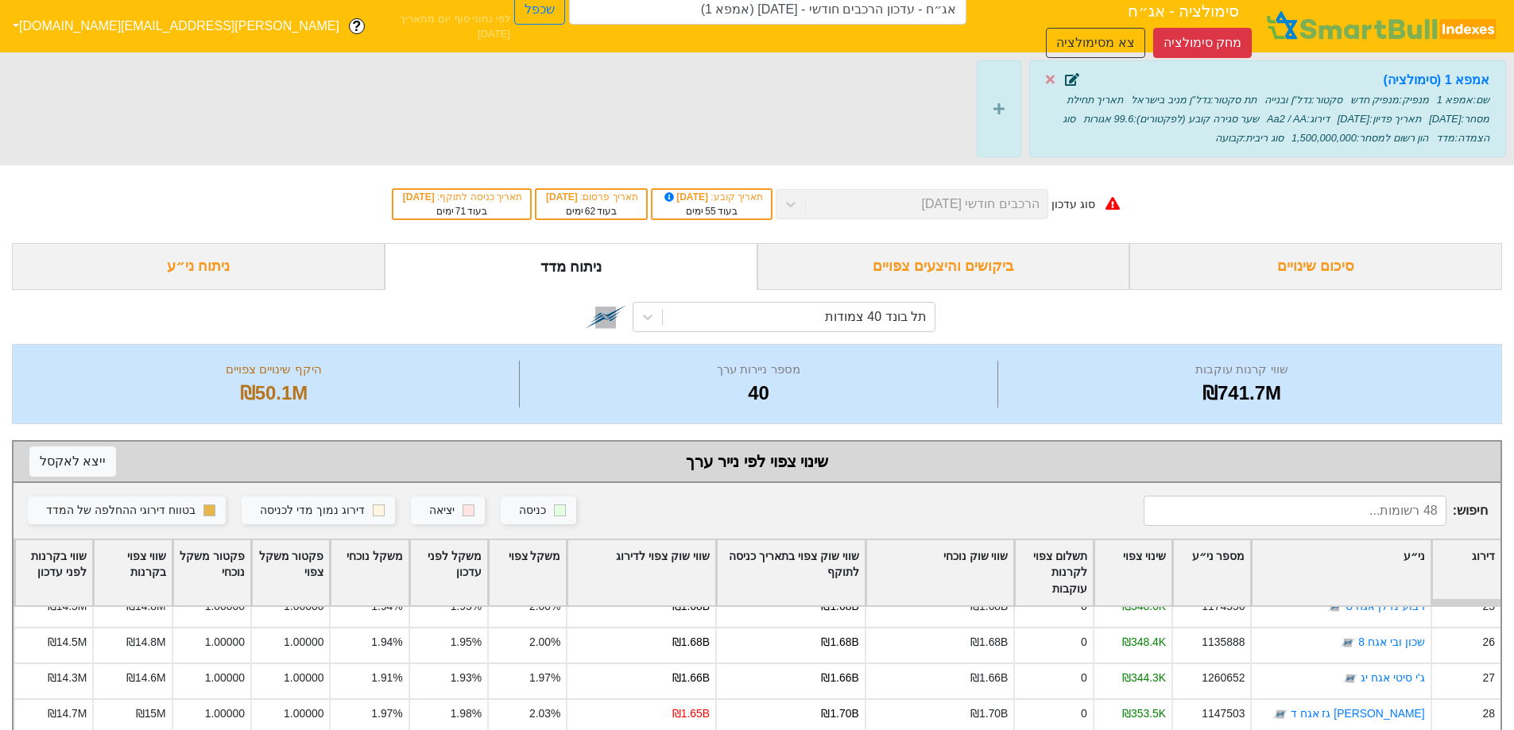
click at [1071, 82] on icon at bounding box center [1072, 79] width 14 height 13
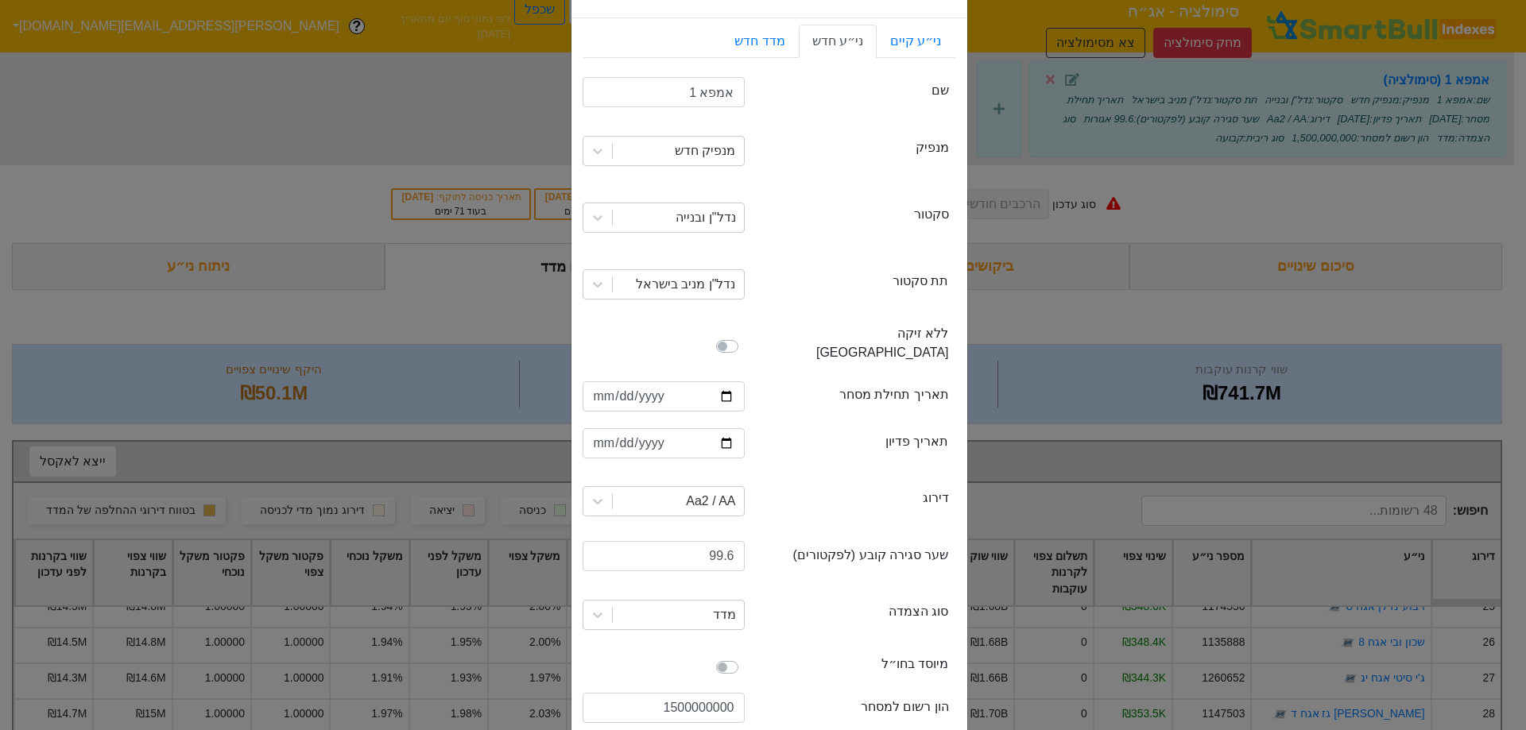
scroll to position [79, 0]
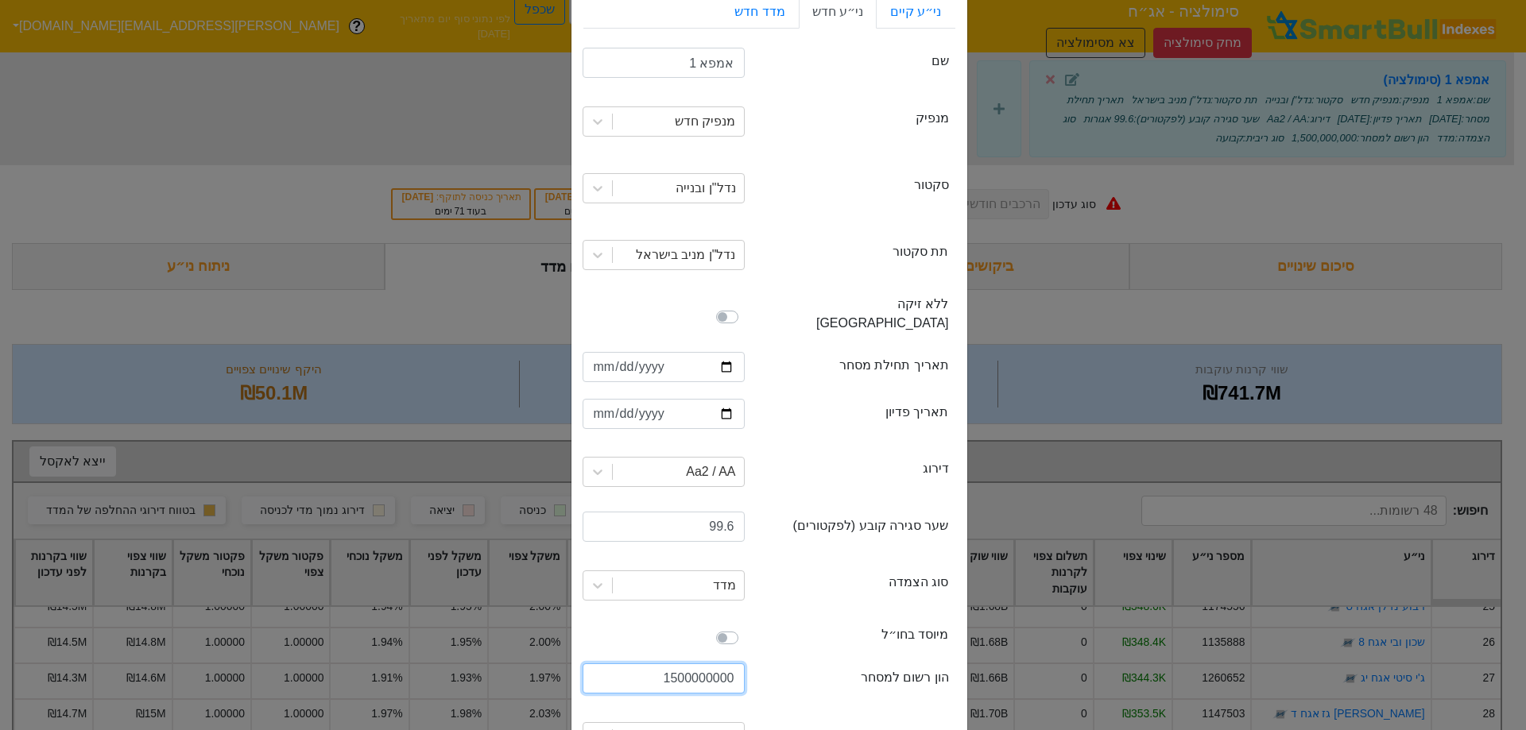
click at [664, 664] on input "1500000000" at bounding box center [664, 679] width 162 height 30
drag, startPoint x: 664, startPoint y: 653, endPoint x: 987, endPoint y: 655, distance: 323.5
click at [987, 655] on div "תנאי סימולציה × Close ני״ע קיים ני״ע חדש מדד חדש securityName שם אמפא 1 issuer …" at bounding box center [763, 365] width 1526 height 730
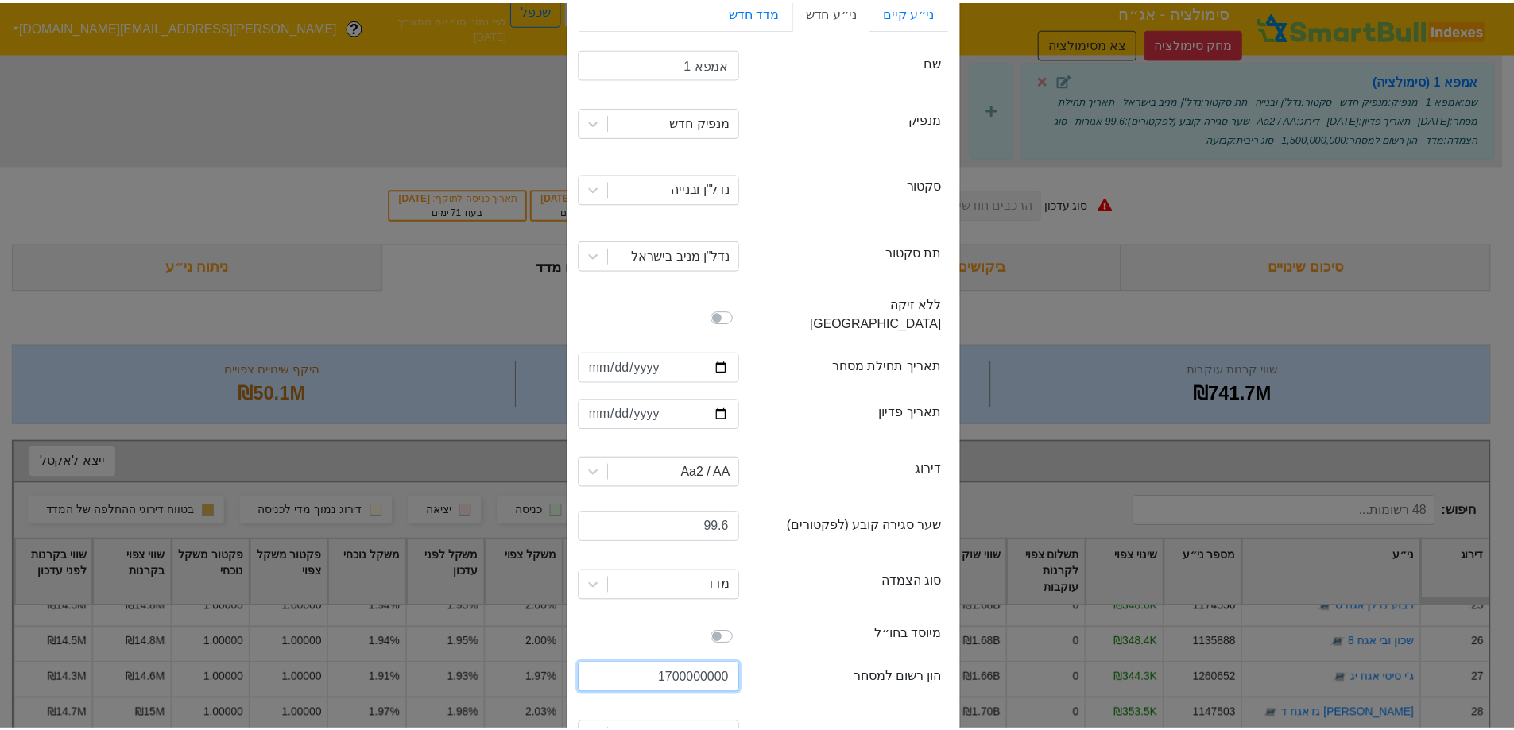
scroll to position [171, 0]
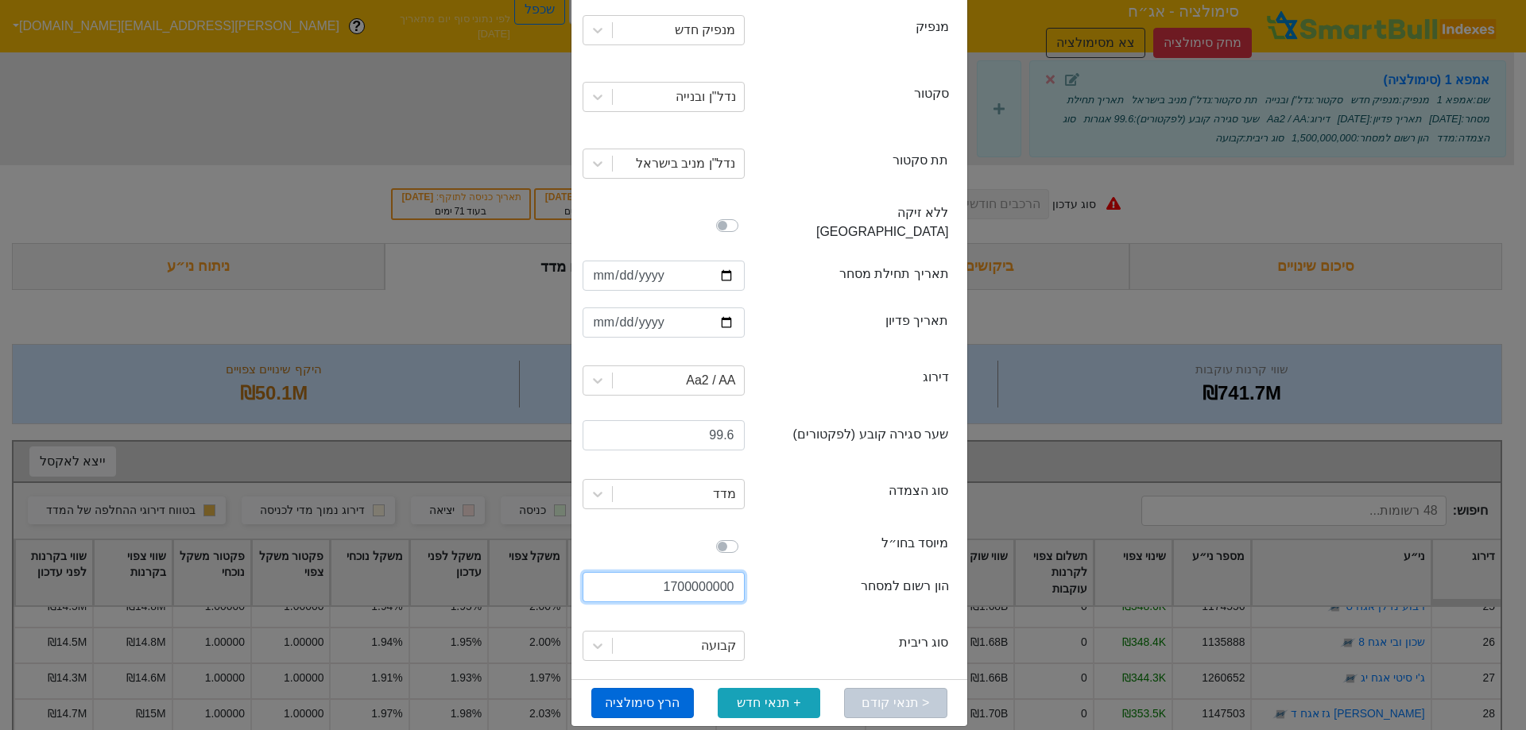
type input "1700000000"
click at [680, 688] on button "הרץ סימולציה" at bounding box center [642, 703] width 103 height 30
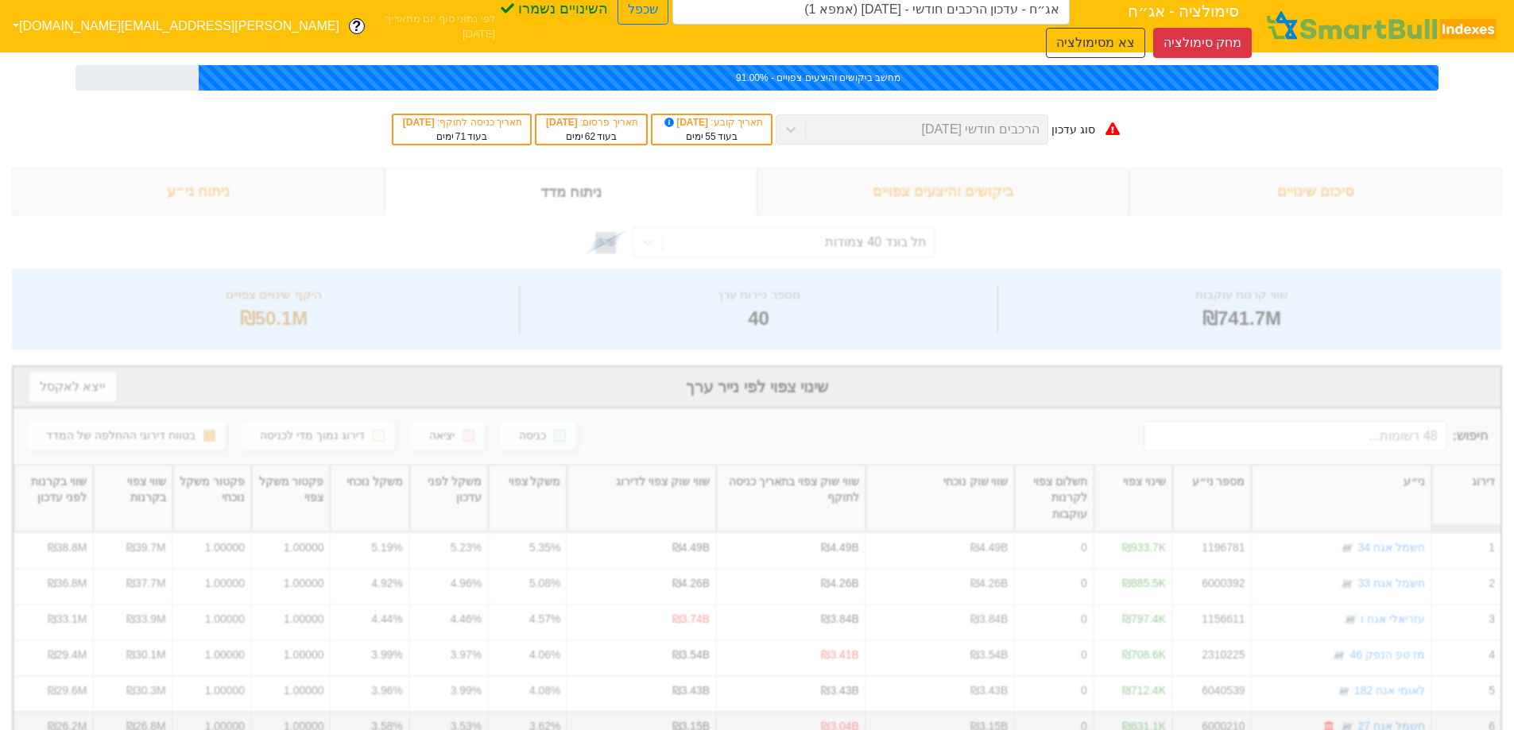
type input "אג״ח - עדכון הרכבים חודשי - [DATE] (אמפא 1)"
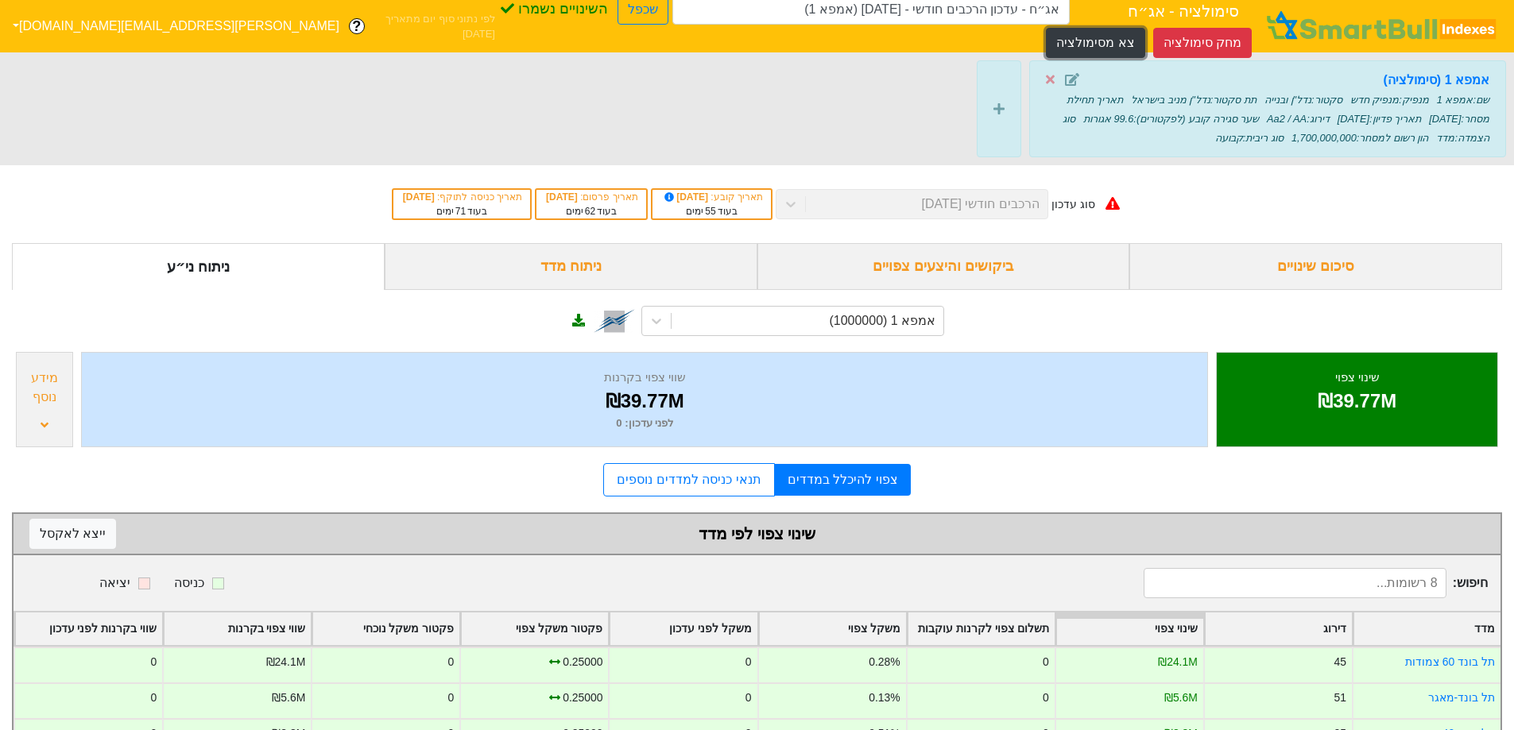
click at [1046, 28] on button "צא מסימולציה" at bounding box center [1095, 43] width 99 height 30
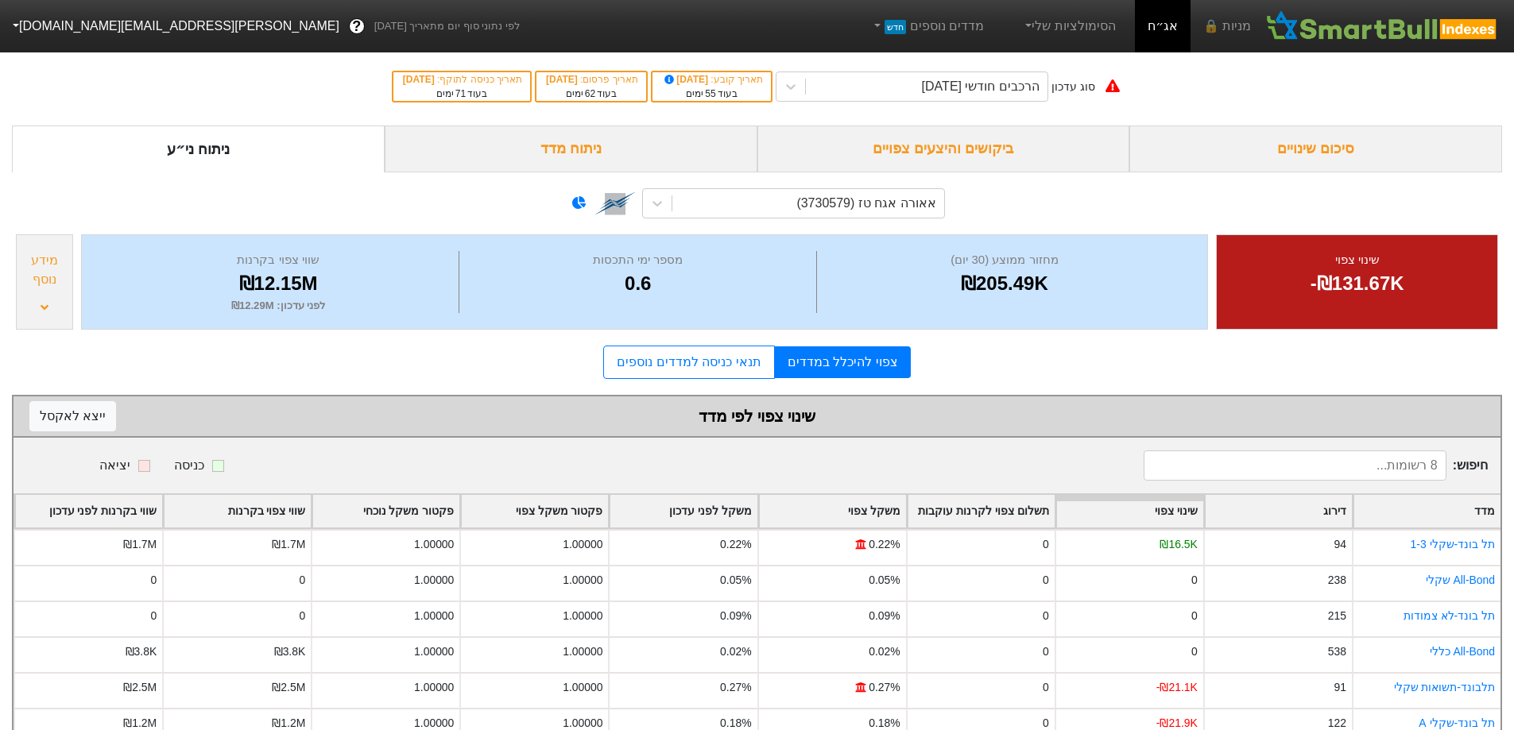
click at [981, 153] on div "ביקושים והיצעים צפויים" at bounding box center [943, 149] width 373 height 47
